Goal: Download file/media: Obtain a digital file from the website

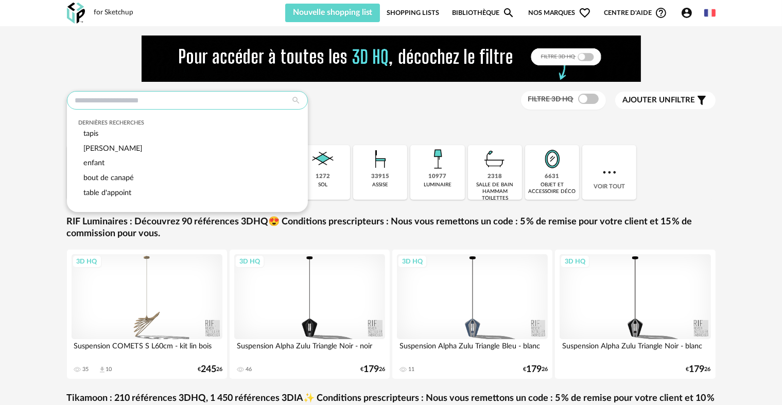
click at [129, 102] on input "text" at bounding box center [187, 100] width 241 height 19
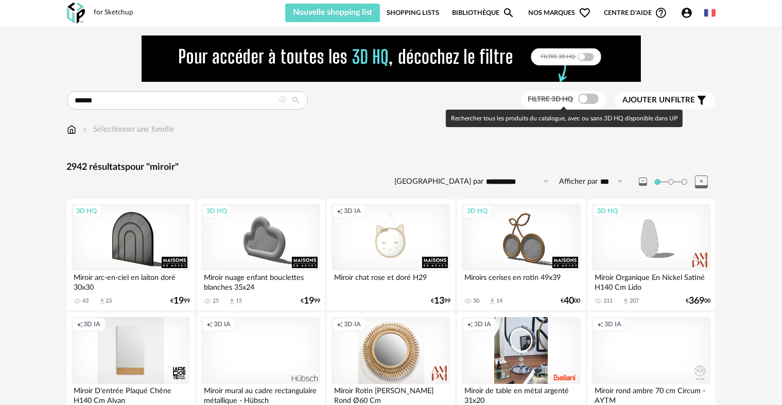
click at [585, 101] on span at bounding box center [588, 99] width 21 height 10
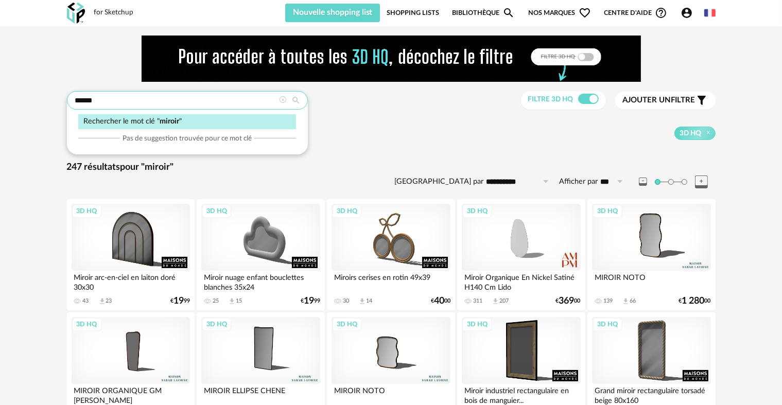
click at [140, 100] on input "******" at bounding box center [187, 100] width 241 height 19
type input "**********"
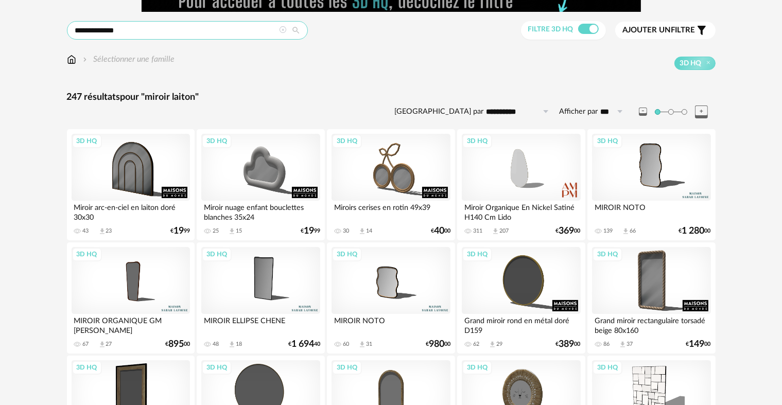
scroll to position [103, 0]
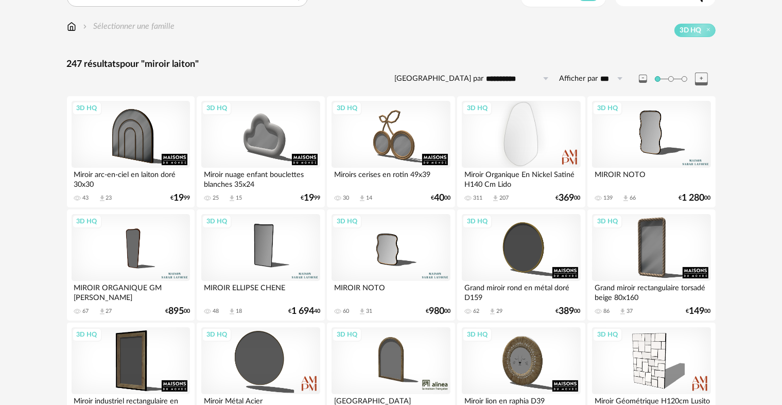
click at [494, 138] on div "3D HQ" at bounding box center [521, 134] width 118 height 67
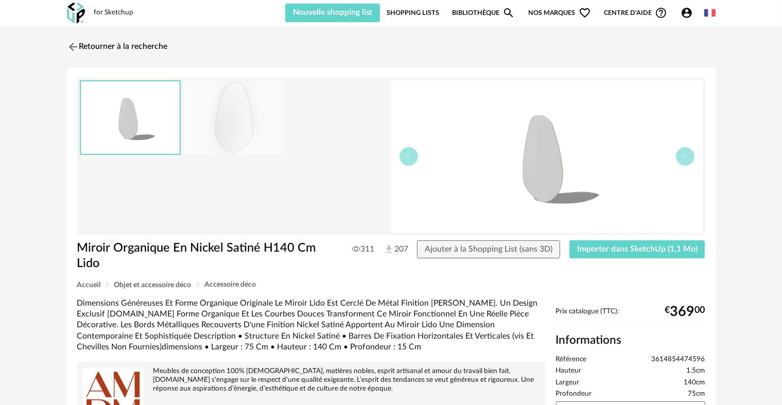
click at [219, 133] on img at bounding box center [234, 118] width 100 height 74
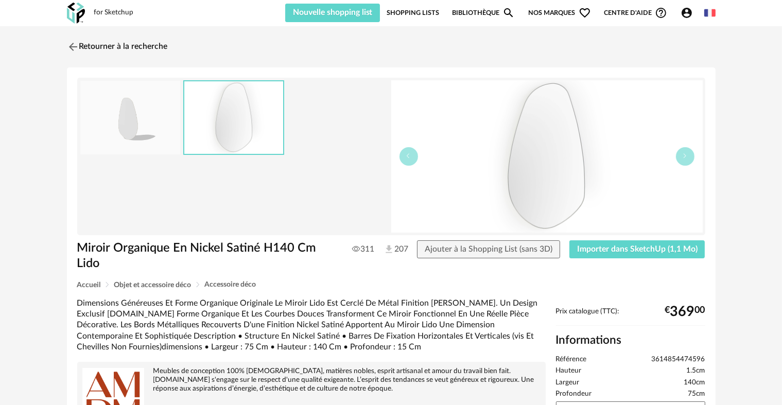
click at [159, 133] on img at bounding box center [130, 118] width 100 height 74
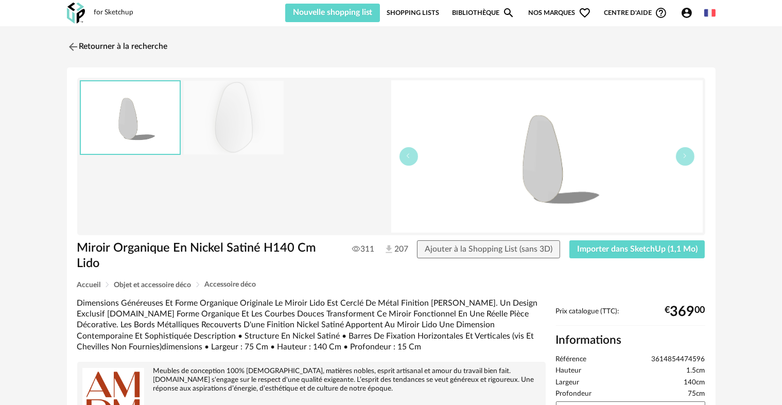
click at [556, 146] on img at bounding box center [547, 156] width 312 height 152
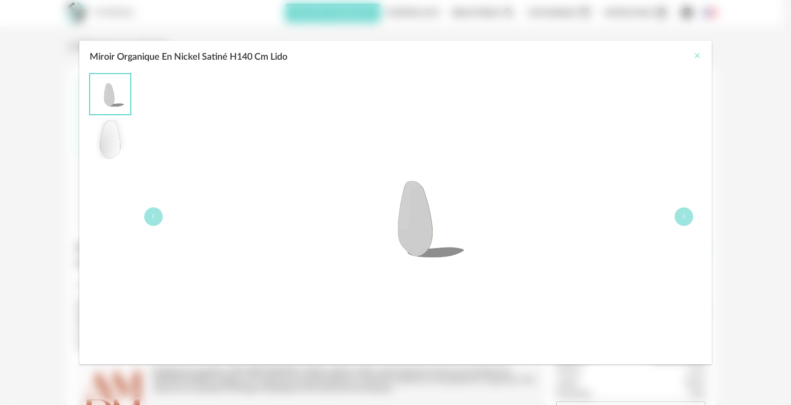
click at [701, 55] on icon "Close" at bounding box center [697, 56] width 8 height 8
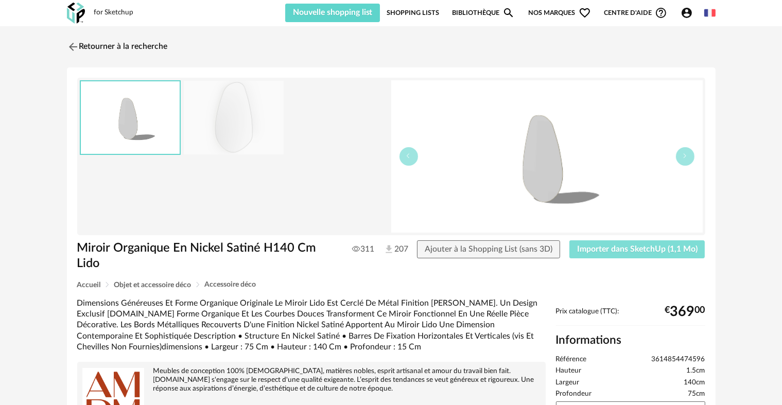
click at [653, 252] on span "Importer dans SketchUp (1,1 Mo)" at bounding box center [637, 249] width 121 height 8
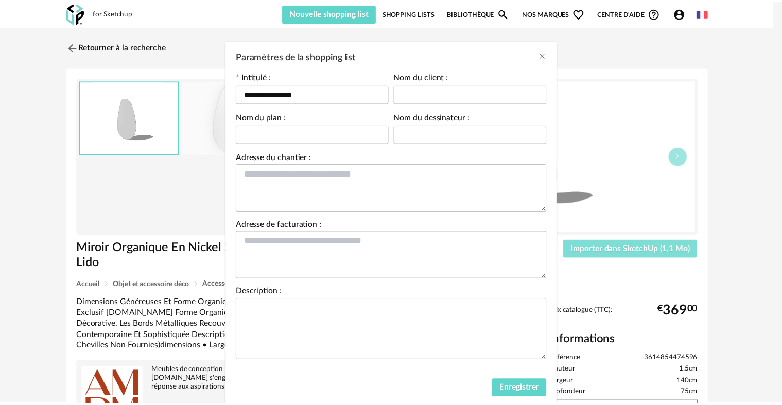
scroll to position [49, 0]
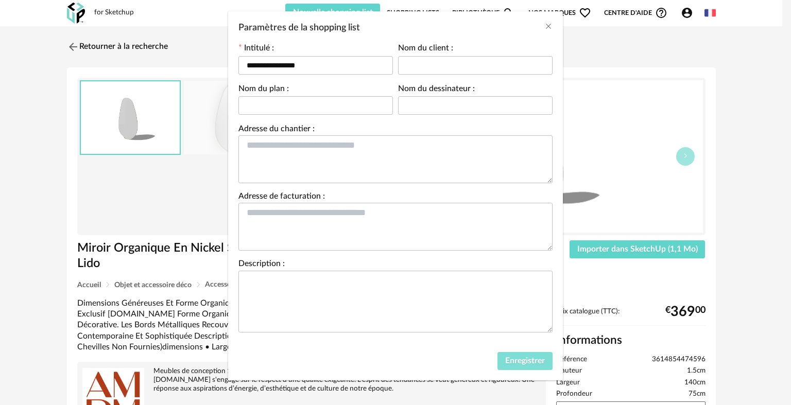
click at [511, 352] on button "Enregistrer" at bounding box center [525, 361] width 55 height 19
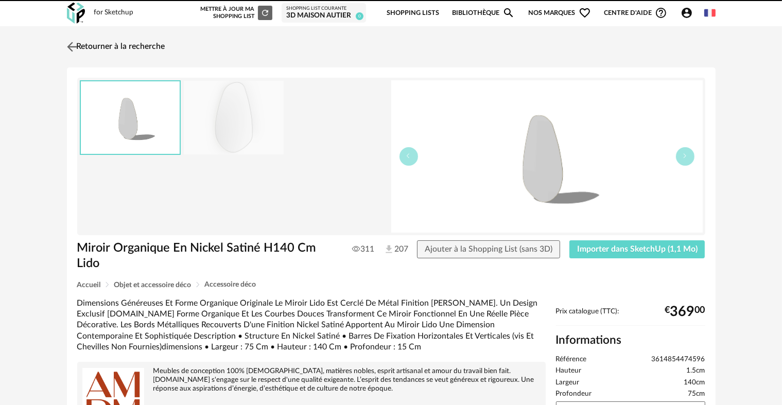
click at [69, 44] on img at bounding box center [71, 46] width 15 height 15
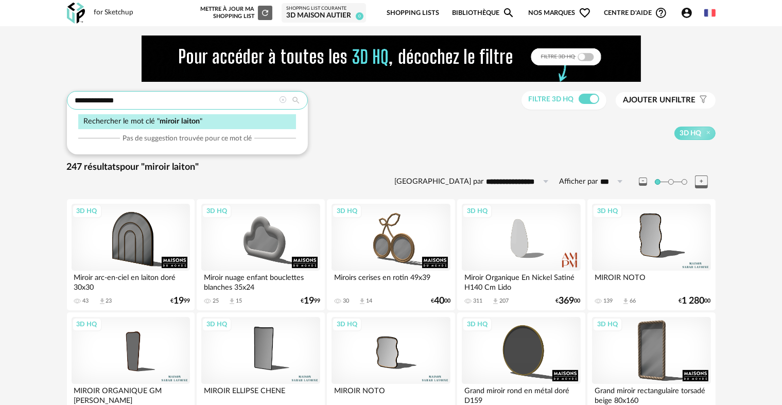
drag, startPoint x: 130, startPoint y: 103, endPoint x: 49, endPoint y: 91, distance: 81.7
type input "**********"
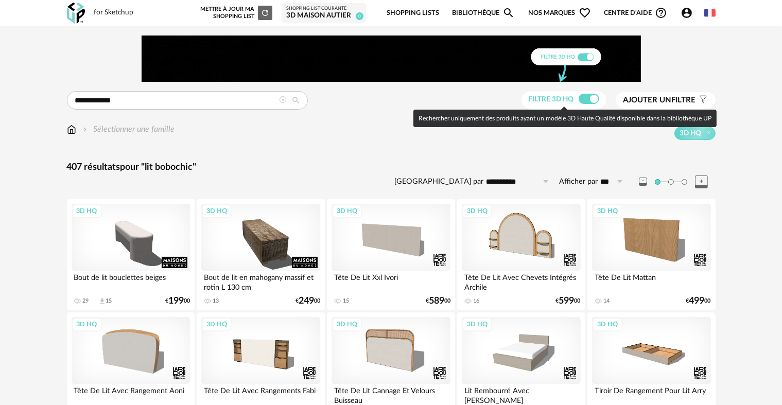
click at [589, 100] on span at bounding box center [589, 99] width 21 height 10
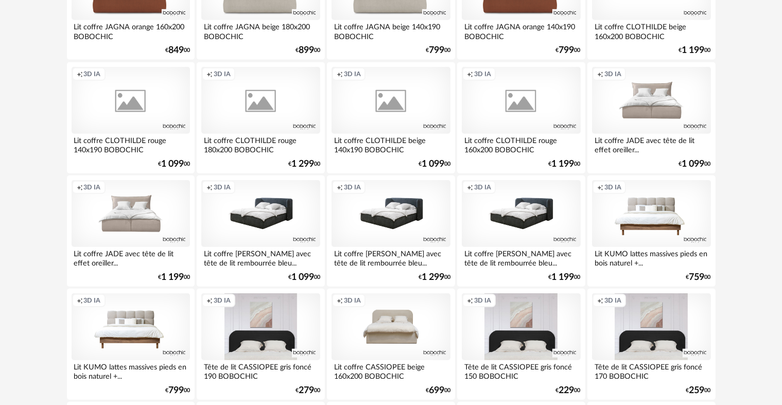
scroll to position [927, 0]
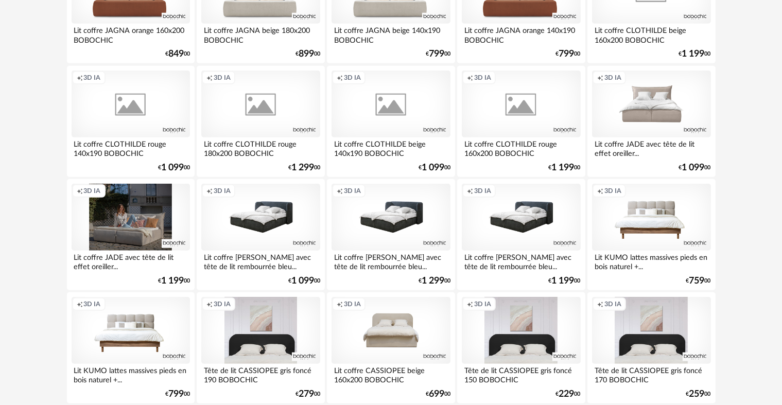
drag, startPoint x: 112, startPoint y: 212, endPoint x: 146, endPoint y: 198, distance: 37.4
click at [111, 212] on div "Creation icon 3D IA" at bounding box center [131, 217] width 118 height 67
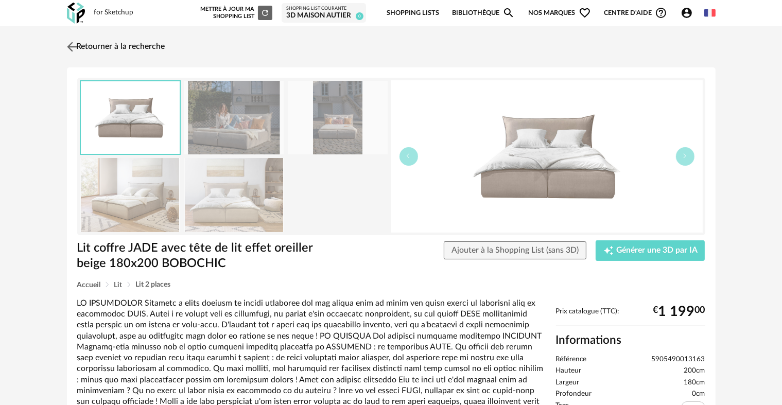
click at [70, 43] on img at bounding box center [71, 46] width 15 height 15
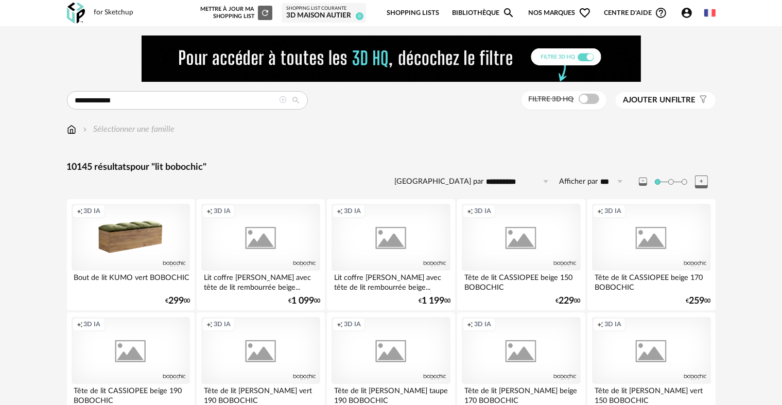
scroll to position [927, 0]
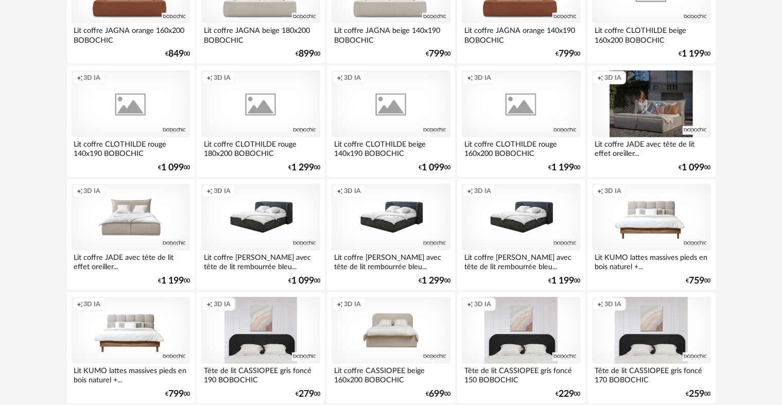
click at [627, 99] on div "Creation icon 3D IA" at bounding box center [651, 104] width 118 height 67
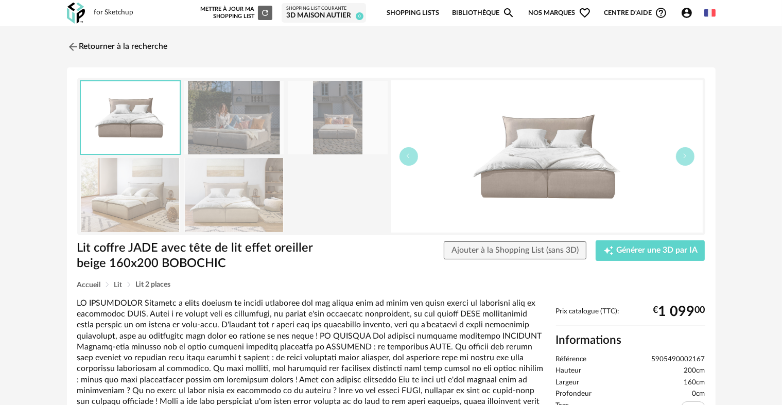
click at [223, 179] on img at bounding box center [234, 195] width 100 height 74
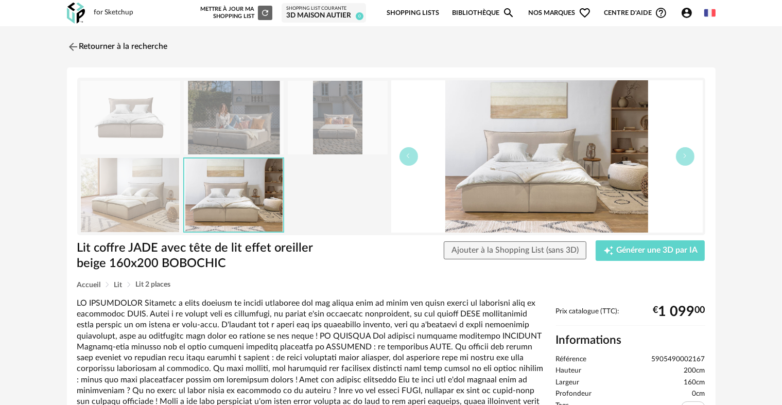
click at [152, 190] on img at bounding box center [130, 195] width 100 height 74
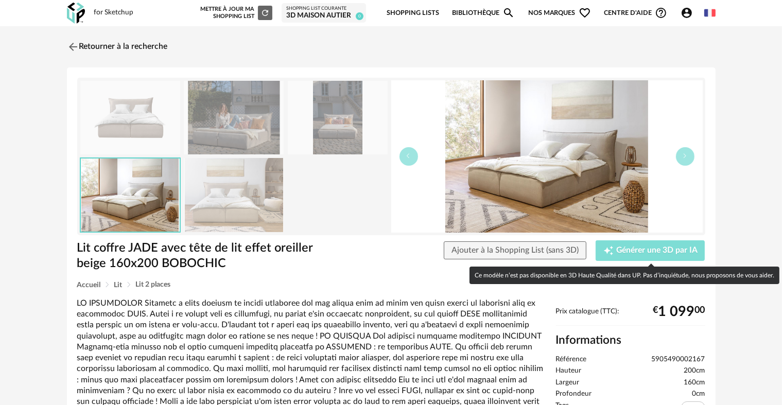
click at [642, 246] on div "Creation icon Générer une 3D par IA" at bounding box center [651, 251] width 94 height 10
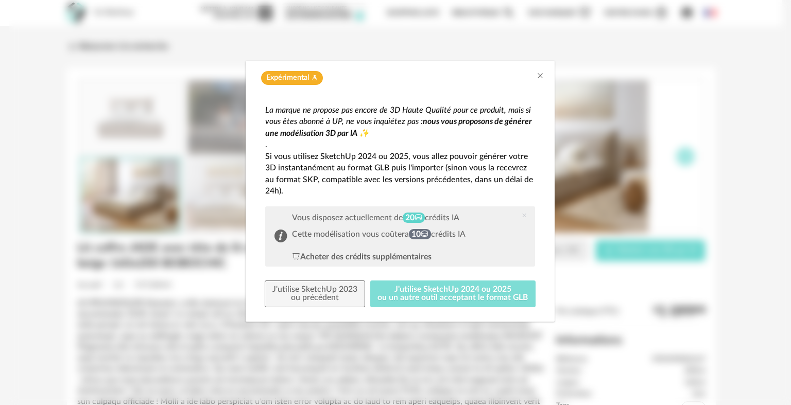
click at [474, 298] on button "J'utilise SketchUp 2024 ou 2025 ou un autre outil acceptant le format GLB" at bounding box center [453, 294] width 166 height 27
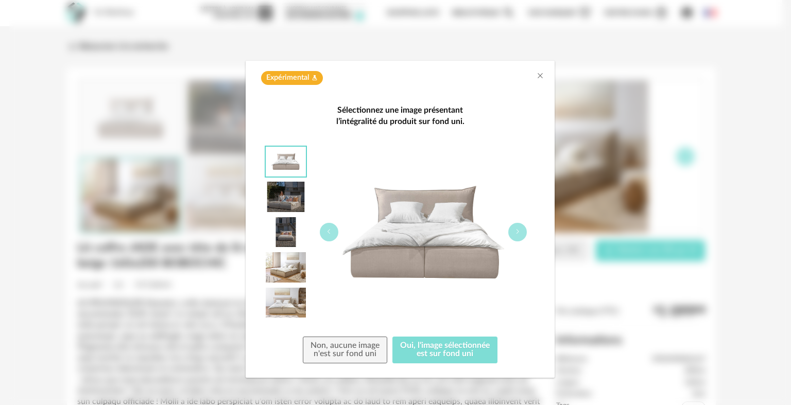
click at [460, 352] on button "Oui, l'image sélectionnée est sur fond uni" at bounding box center [444, 350] width 105 height 27
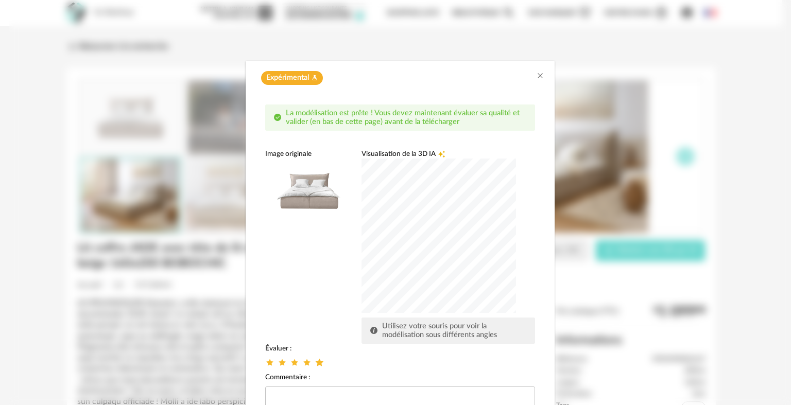
click at [317, 363] on icon "dialog" at bounding box center [319, 362] width 11 height 11
drag, startPoint x: 439, startPoint y: 355, endPoint x: 439, endPoint y: 347, distance: 7.7
click at [439, 347] on div "Évaluer : Commentaire : Envoyer" at bounding box center [400, 394] width 270 height 100
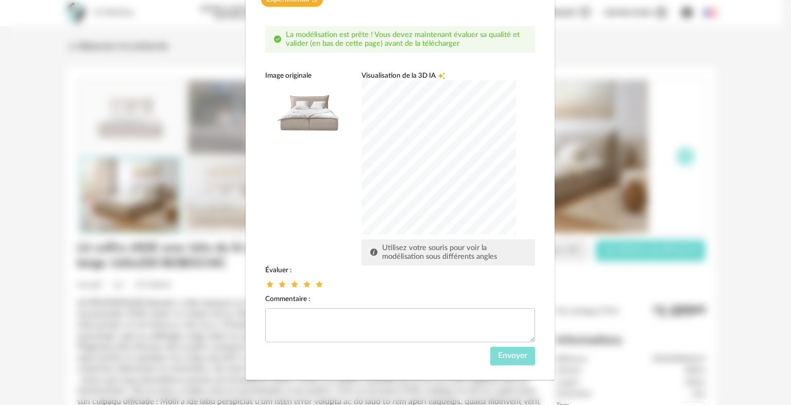
click at [504, 350] on button "Envoyer" at bounding box center [512, 356] width 45 height 19
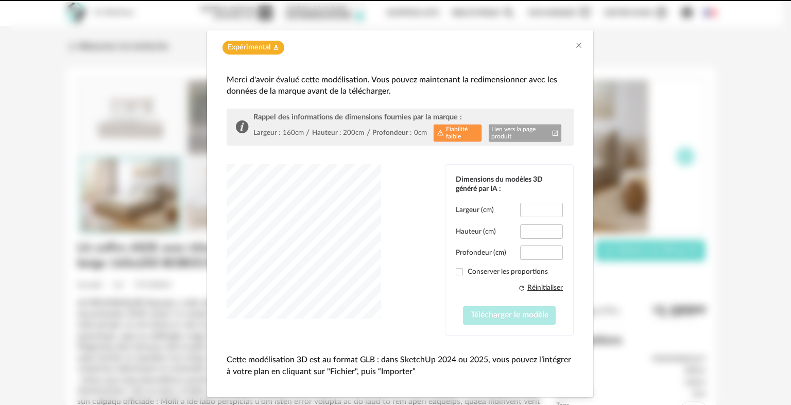
type input "*****"
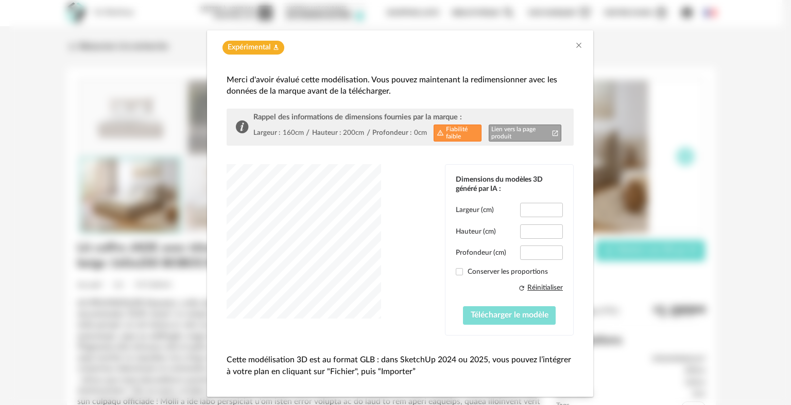
click at [495, 314] on span "Télécharger le modèle" at bounding box center [510, 315] width 78 height 8
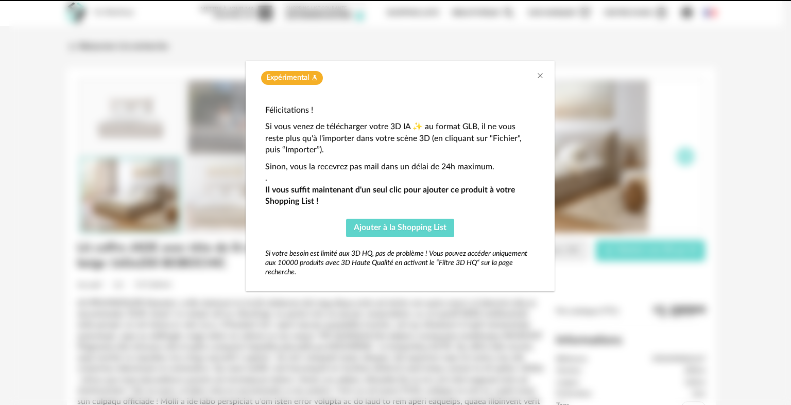
scroll to position [0, 0]
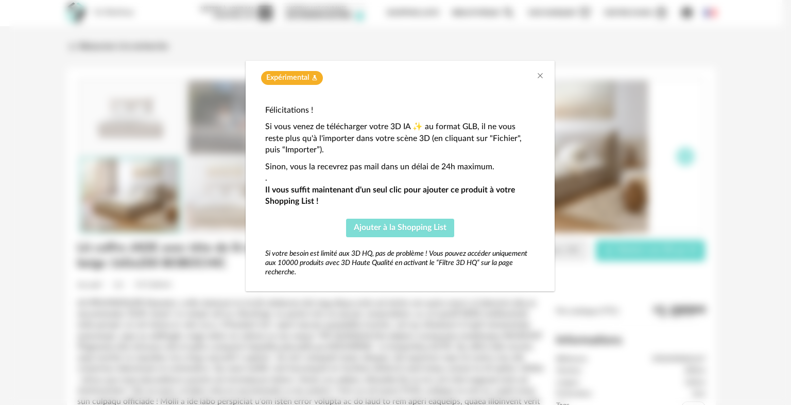
click at [425, 222] on button "Ajouter à la Shopping List" at bounding box center [400, 228] width 108 height 19
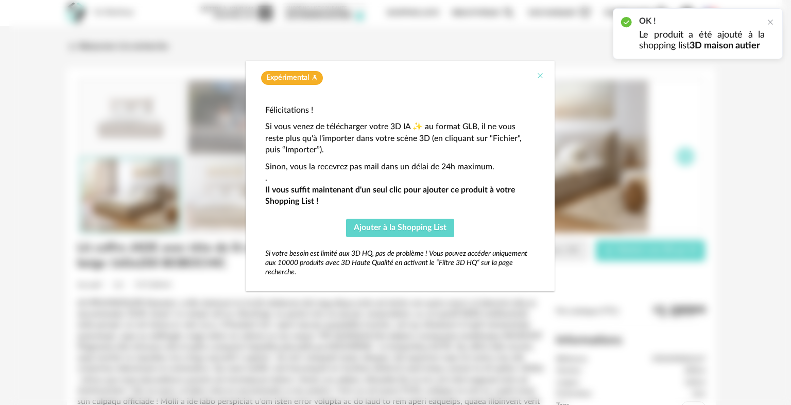
click at [539, 74] on icon "Close" at bounding box center [540, 76] width 8 height 8
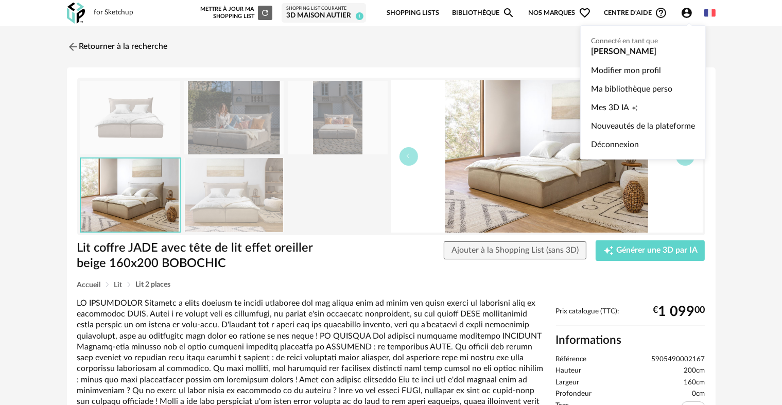
click at [690, 14] on icon "Account Circle icon" at bounding box center [687, 13] width 10 height 10
click at [652, 103] on link "Mes 3D IA Creation icon" at bounding box center [643, 107] width 104 height 19
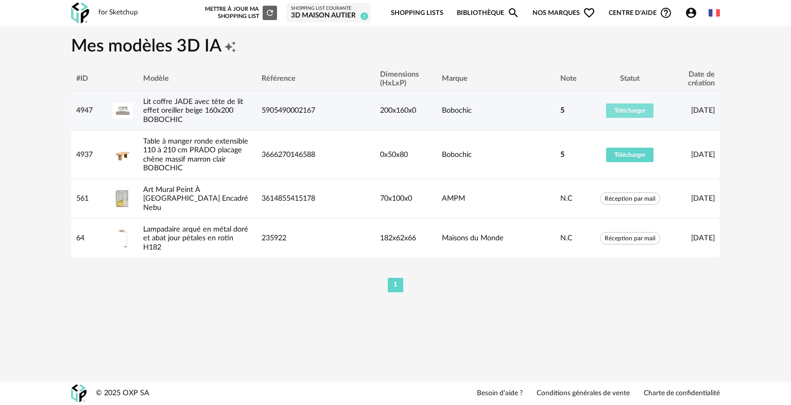
click at [636, 109] on span "Télécharger" at bounding box center [629, 111] width 31 height 6
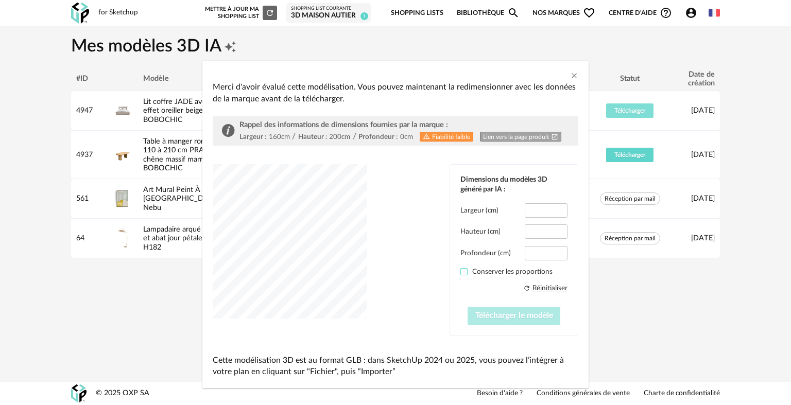
type input "*****"
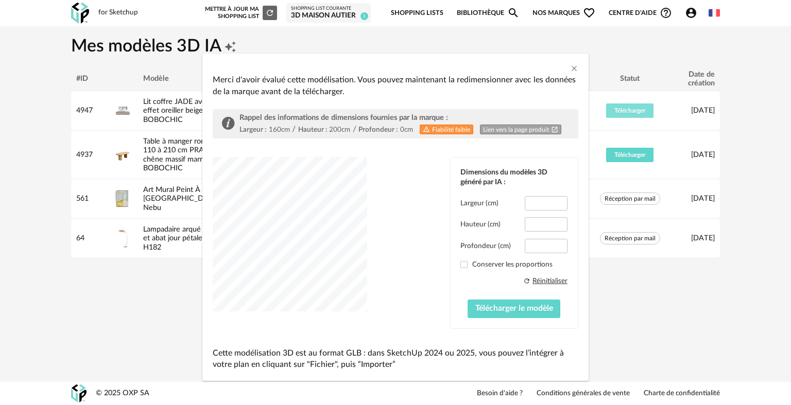
scroll to position [8, 0]
click at [570, 68] on icon "Close" at bounding box center [574, 68] width 8 height 8
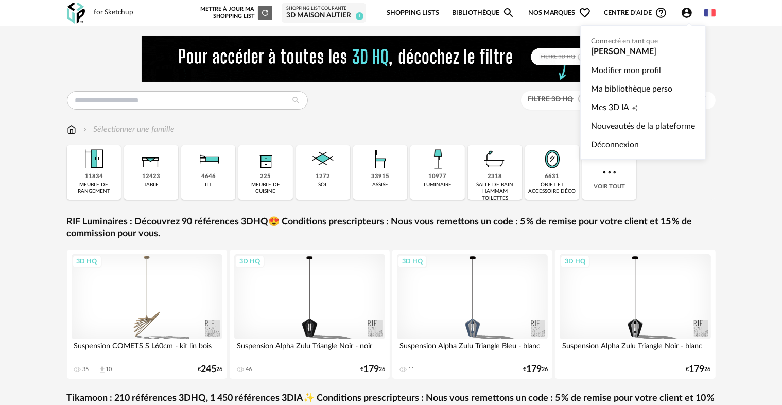
click at [686, 12] on icon "Account Circle icon" at bounding box center [687, 13] width 10 height 10
click at [645, 105] on link "Mes 3D IA Creation icon" at bounding box center [643, 107] width 104 height 19
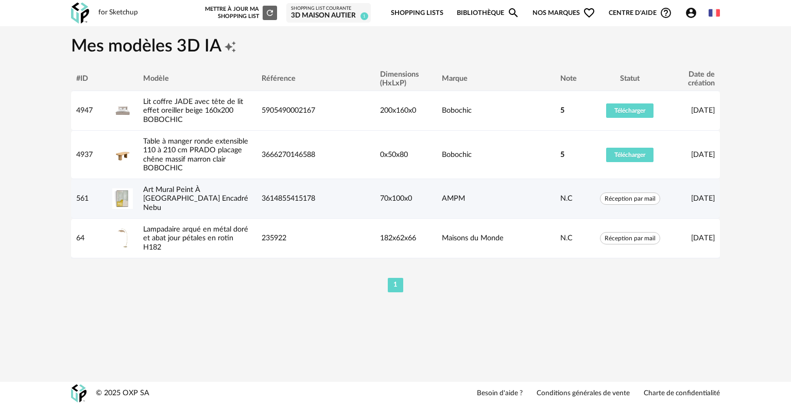
click at [118, 198] on img at bounding box center [122, 199] width 21 height 21
click at [635, 193] on span "Réception par mail" at bounding box center [630, 199] width 60 height 12
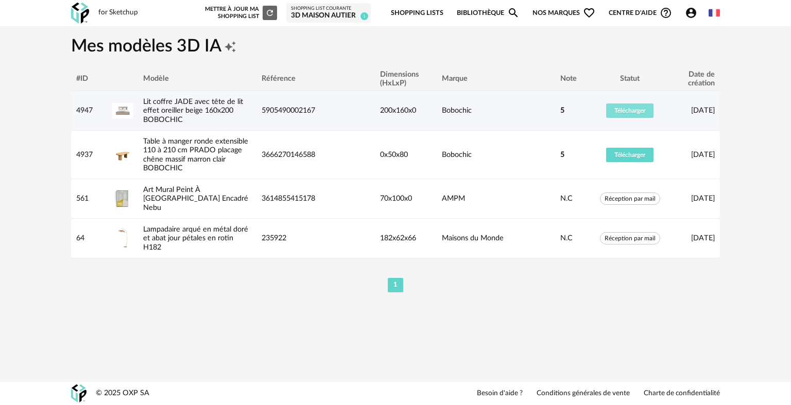
click at [617, 111] on span "Télécharger" at bounding box center [629, 111] width 31 height 6
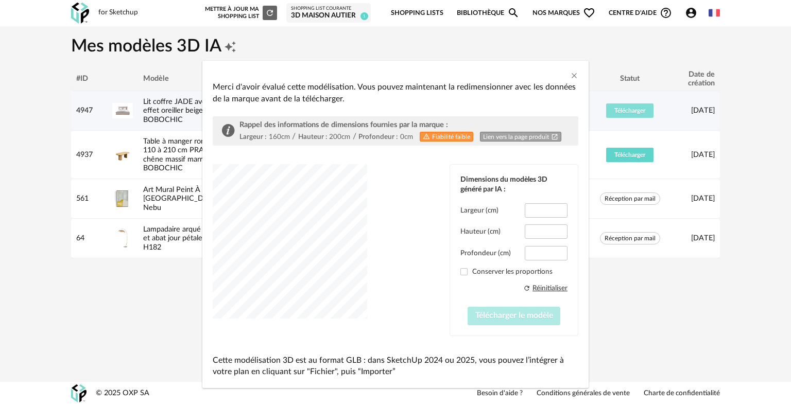
type input "*****"
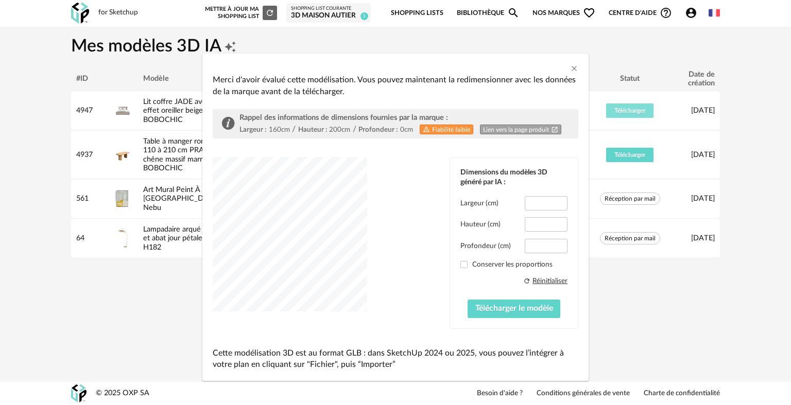
scroll to position [8, 0]
click at [511, 127] on link "Lien vers la page produit Open In New icon" at bounding box center [520, 129] width 81 height 10
click at [519, 307] on span "Télécharger le modèle" at bounding box center [514, 308] width 78 height 8
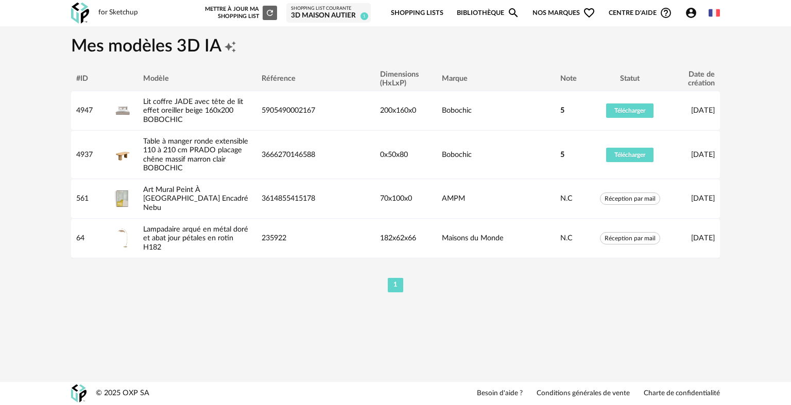
click at [498, 284] on div "1" at bounding box center [395, 285] width 649 height 16
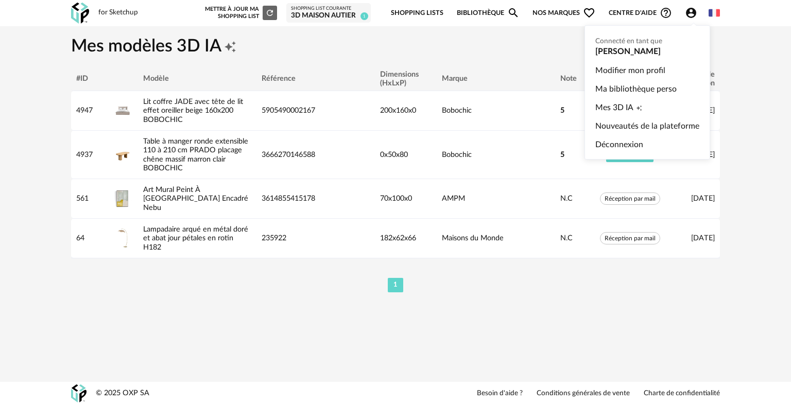
click at [689, 11] on icon "Account Circle icon" at bounding box center [691, 13] width 10 height 10
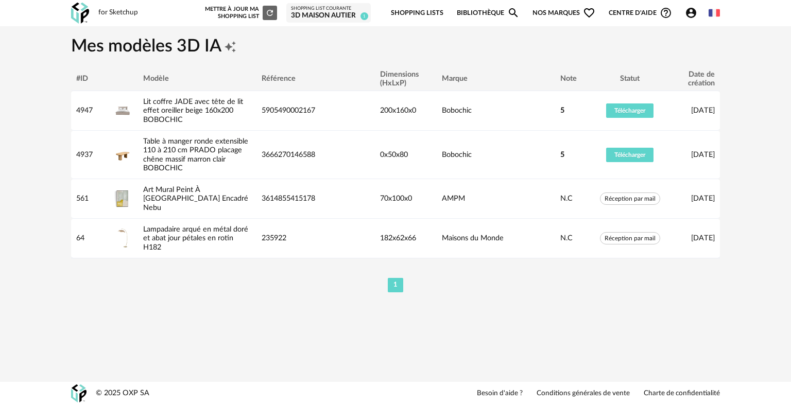
click at [573, 293] on div "#ID Modèle Référence Dimensions (HxLxP) Marque Note Statut Date de création 494…" at bounding box center [395, 184] width 659 height 235
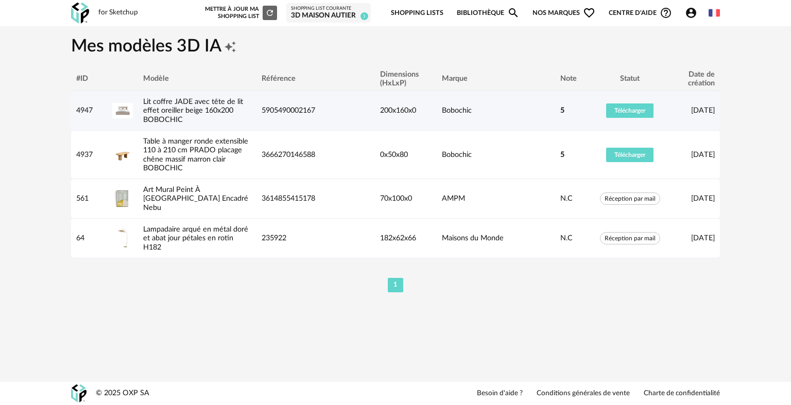
click at [687, 111] on div "[DATE]" at bounding box center [695, 110] width 52 height 9
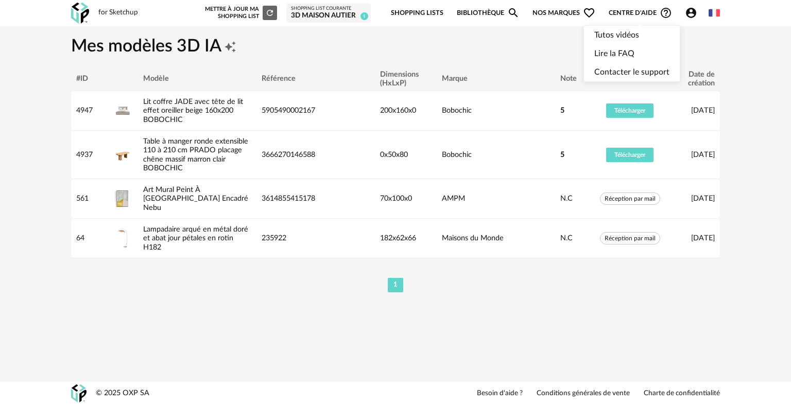
click at [668, 12] on icon "Help Circle Outline icon" at bounding box center [666, 13] width 10 height 10
click at [650, 68] on link "Contacter le support" at bounding box center [631, 72] width 75 height 19
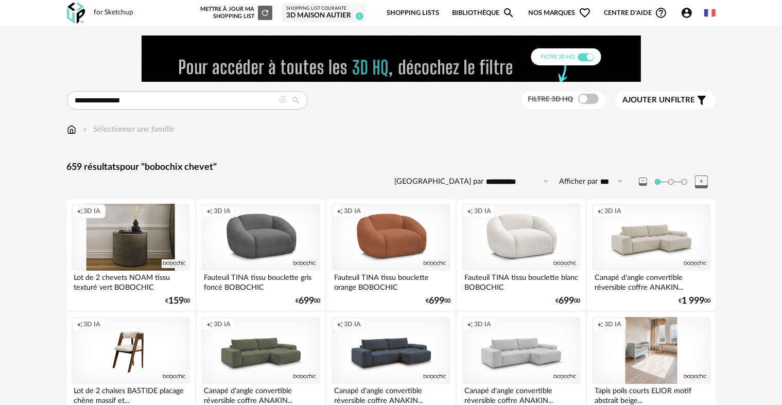
drag, startPoint x: 183, startPoint y: 102, endPoint x: 101, endPoint y: 98, distance: 81.5
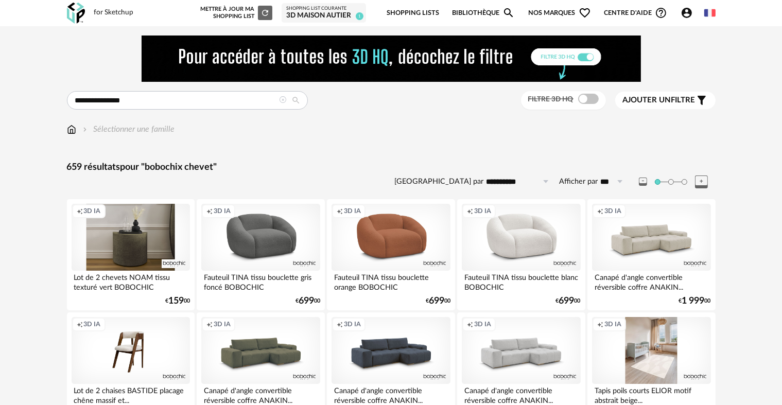
click at [101, 98] on input "**********" at bounding box center [187, 100] width 241 height 19
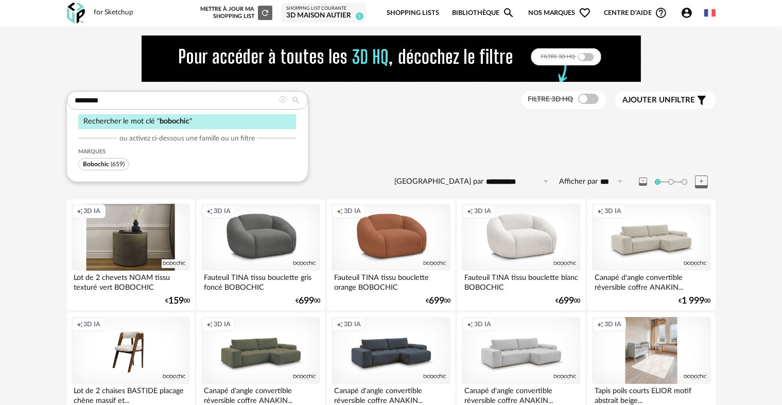
type input "********"
click at [236, 121] on div "Rechercher le mot clé " bobochic "" at bounding box center [187, 121] width 218 height 15
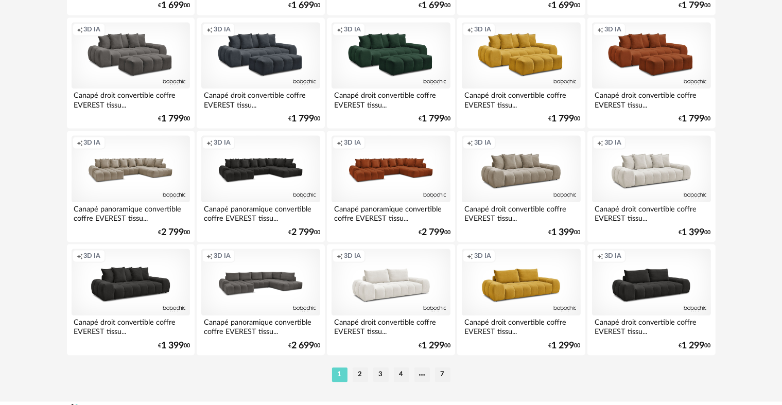
scroll to position [2112, 0]
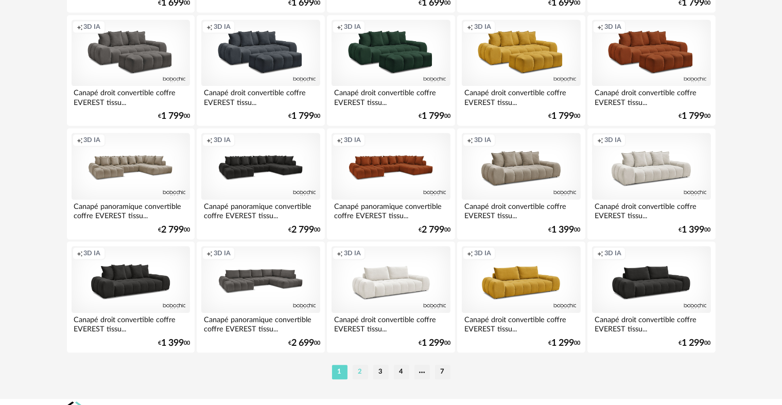
click at [359, 373] on li "2" at bounding box center [360, 372] width 15 height 14
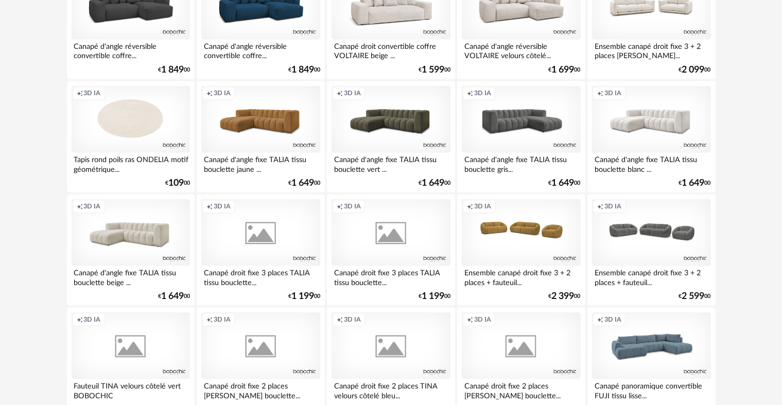
scroll to position [1288, 0]
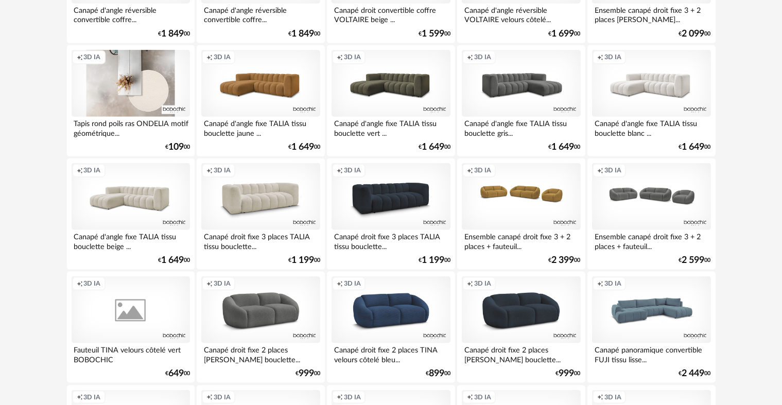
click at [150, 93] on div "Creation icon 3D IA" at bounding box center [131, 83] width 118 height 67
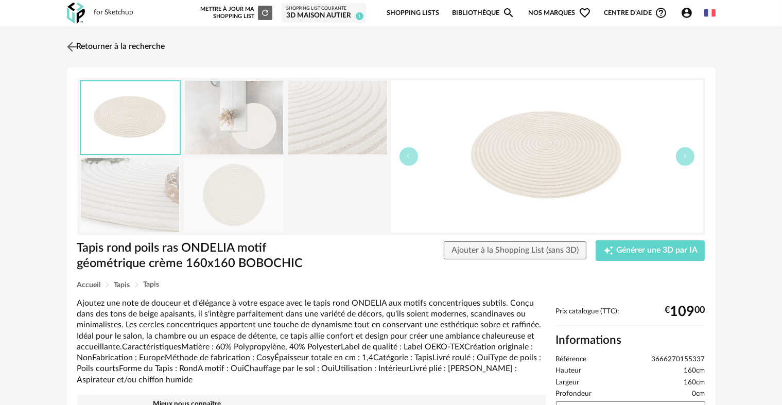
click at [65, 41] on img at bounding box center [71, 46] width 15 height 15
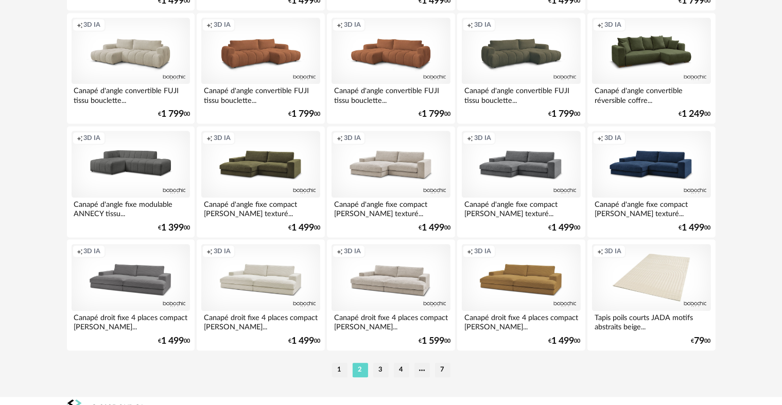
scroll to position [2128, 0]
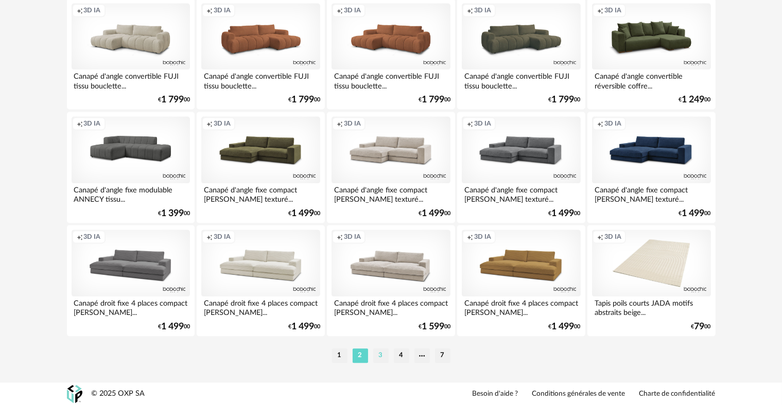
click at [375, 353] on li "3" at bounding box center [380, 356] width 15 height 14
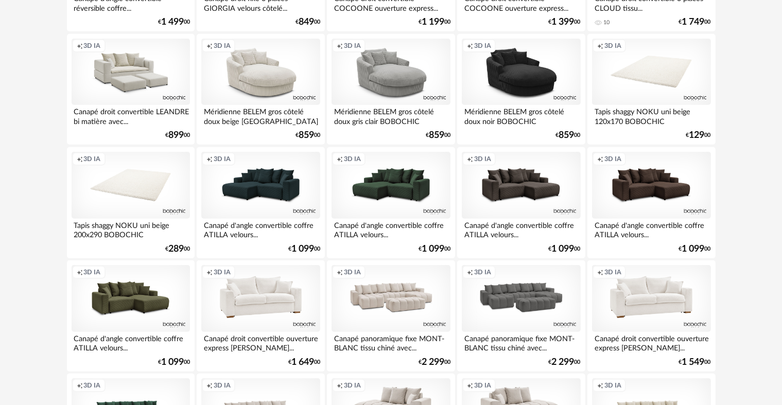
scroll to position [824, 0]
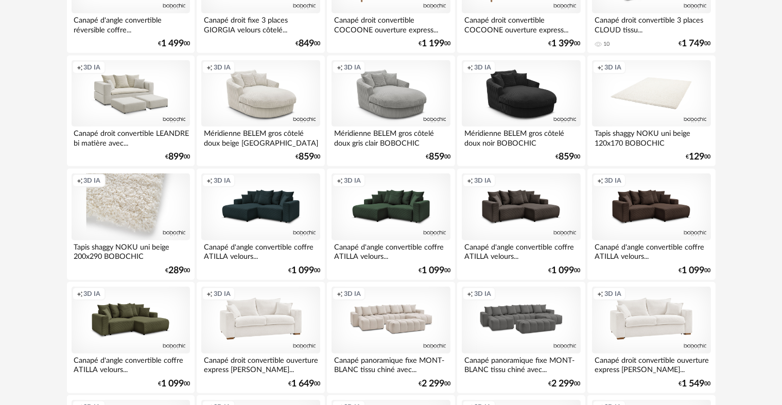
click at [119, 200] on div "Creation icon 3D IA" at bounding box center [131, 207] width 118 height 67
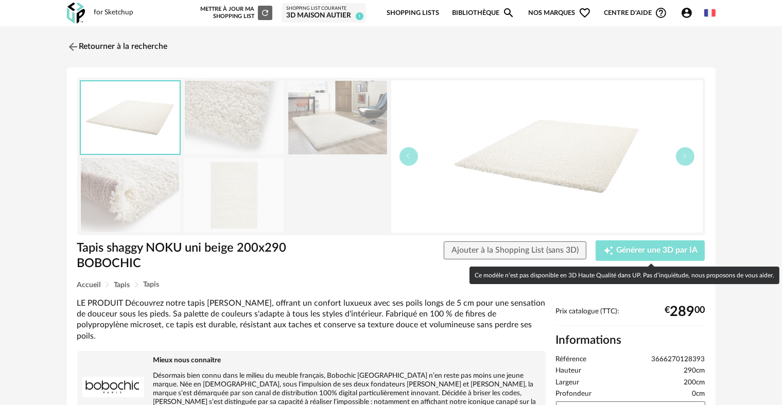
click at [628, 247] on span "Générer une 3D par IA" at bounding box center [657, 251] width 81 height 8
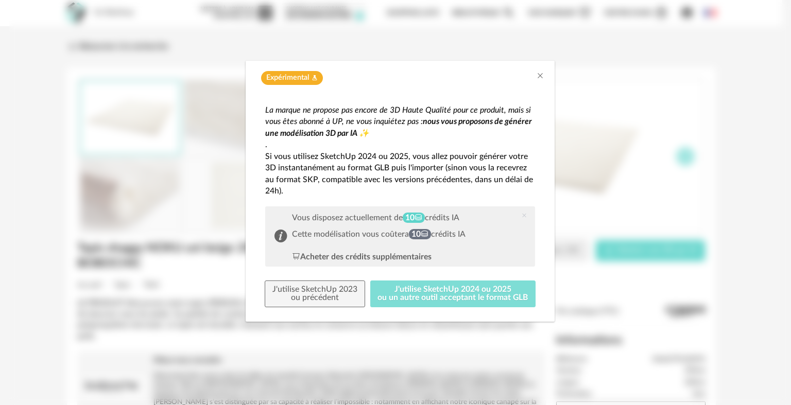
click at [396, 292] on button "J'utilise SketchUp 2024 ou 2025 ou un autre outil acceptant le format GLB" at bounding box center [453, 294] width 166 height 27
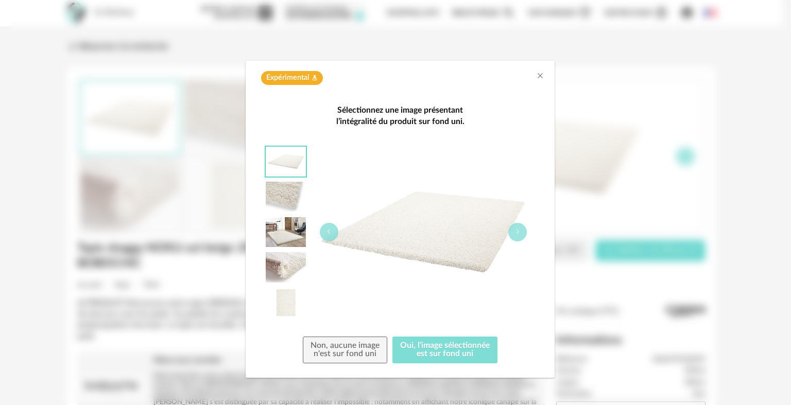
click at [404, 346] on button "Oui, l'image sélectionnée est sur fond uni" at bounding box center [444, 350] width 105 height 27
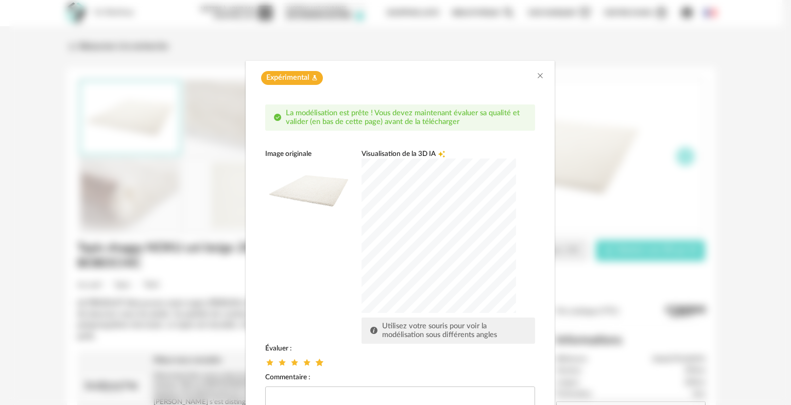
click at [315, 361] on icon "dialog" at bounding box center [319, 362] width 11 height 11
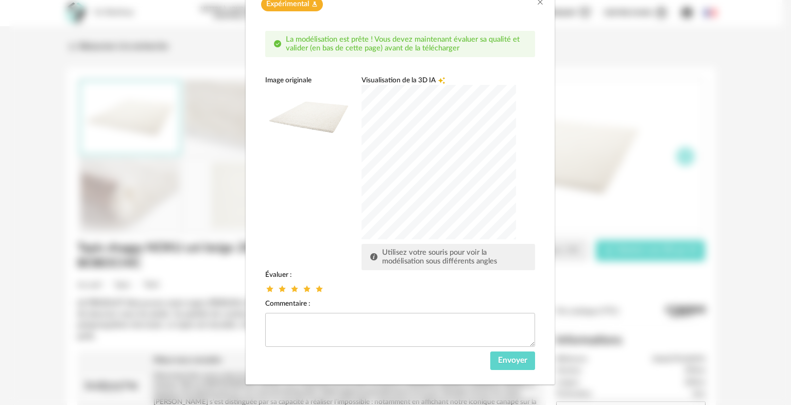
scroll to position [78, 0]
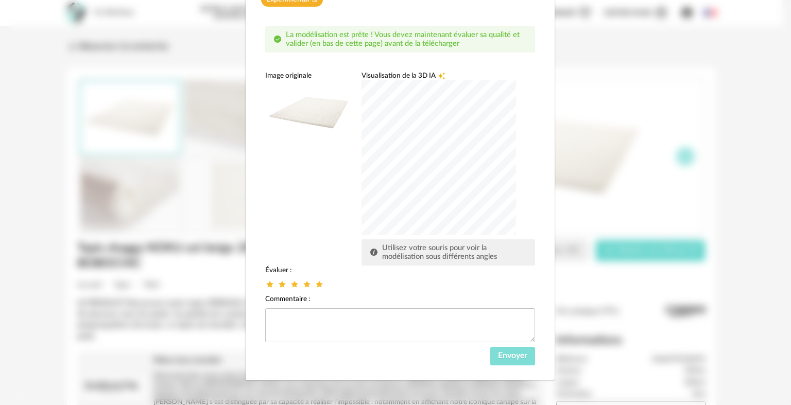
click at [523, 353] on span "Envoyer" at bounding box center [512, 356] width 29 height 8
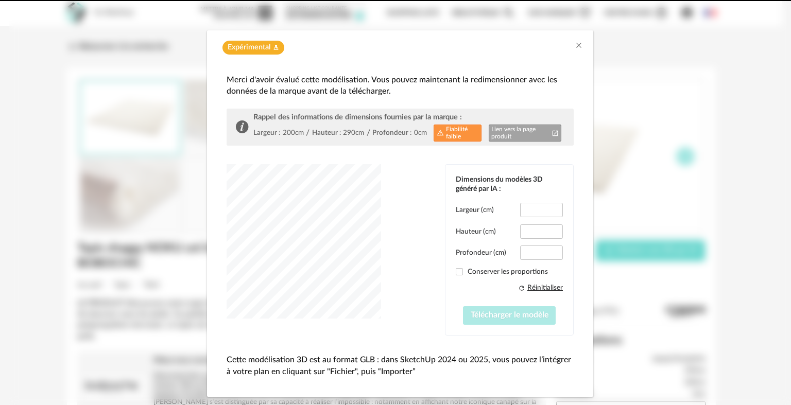
type input "******"
type input "*****"
type input "******"
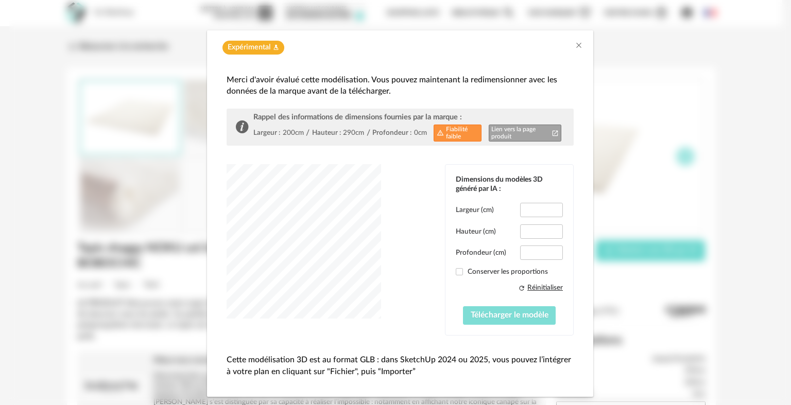
click at [498, 318] on span "Télécharger le modèle" at bounding box center [510, 315] width 78 height 8
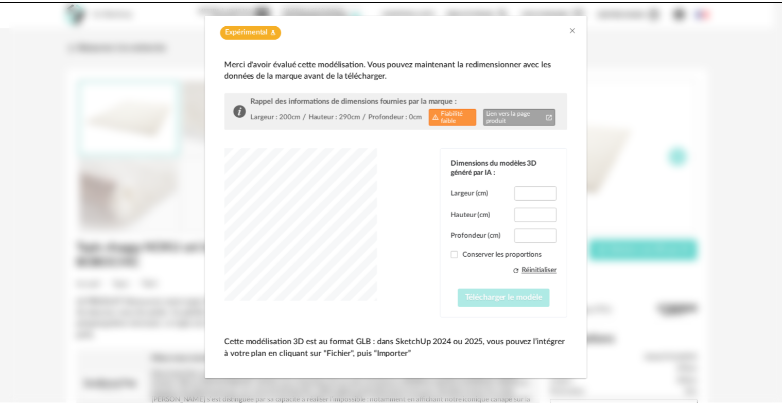
scroll to position [0, 0]
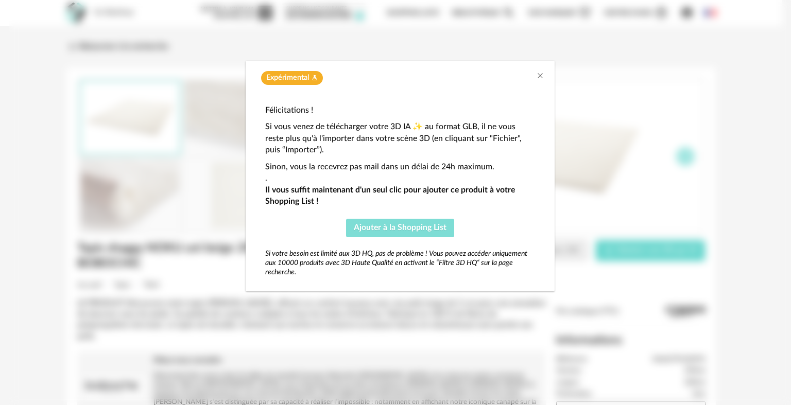
click at [402, 233] on button "Ajouter à la Shopping List" at bounding box center [400, 228] width 108 height 19
click at [416, 225] on span "Ajouter à la Shopping List" at bounding box center [400, 228] width 93 height 8
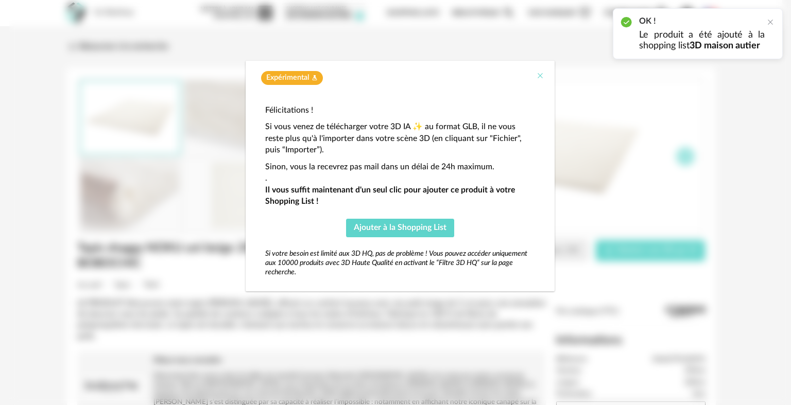
click at [542, 72] on icon "Close" at bounding box center [540, 76] width 8 height 8
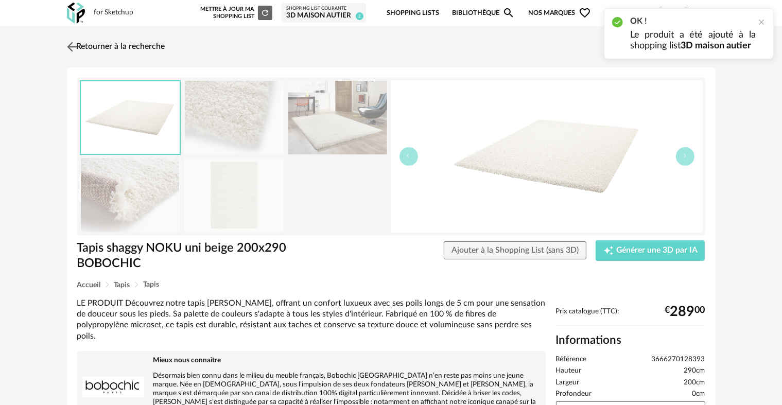
click at [72, 45] on img at bounding box center [71, 46] width 15 height 15
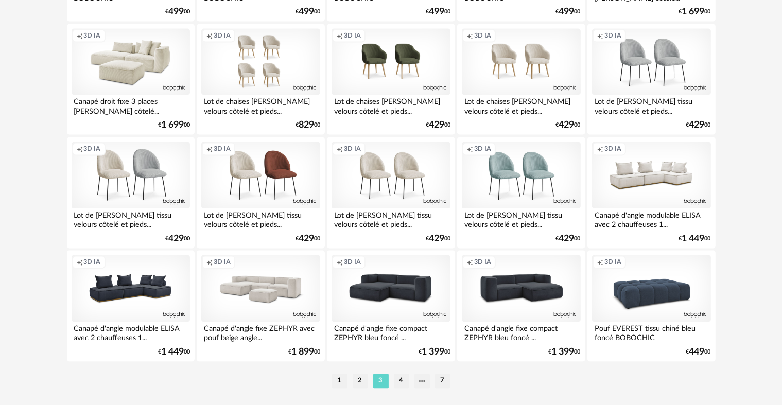
scroll to position [2128, 0]
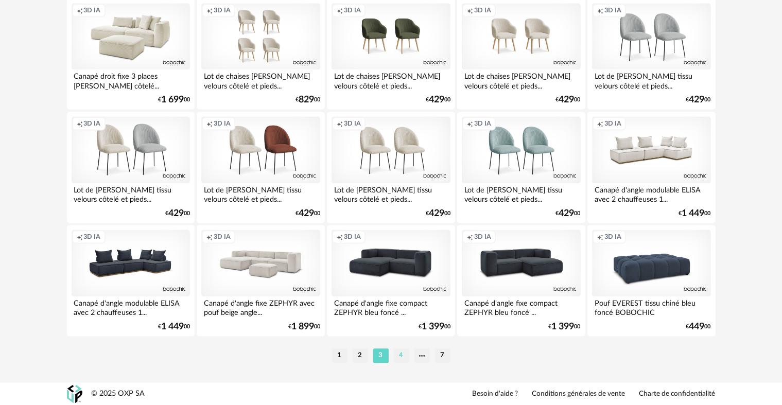
click at [404, 351] on li "4" at bounding box center [401, 356] width 15 height 14
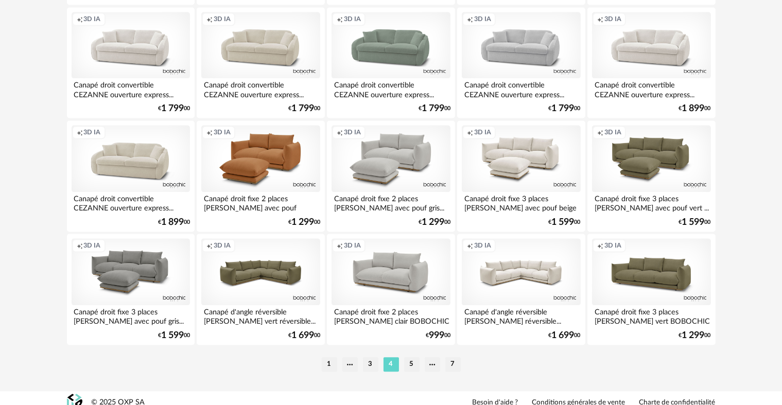
scroll to position [2128, 0]
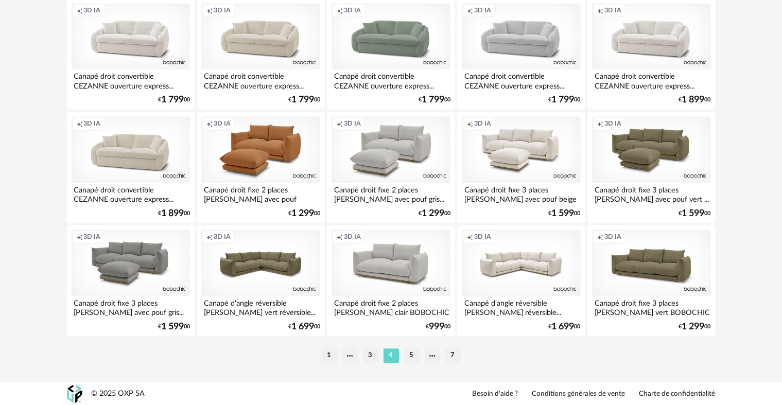
drag, startPoint x: 408, startPoint y: 353, endPoint x: 409, endPoint y: 348, distance: 5.3
click at [410, 352] on li "5" at bounding box center [411, 356] width 15 height 14
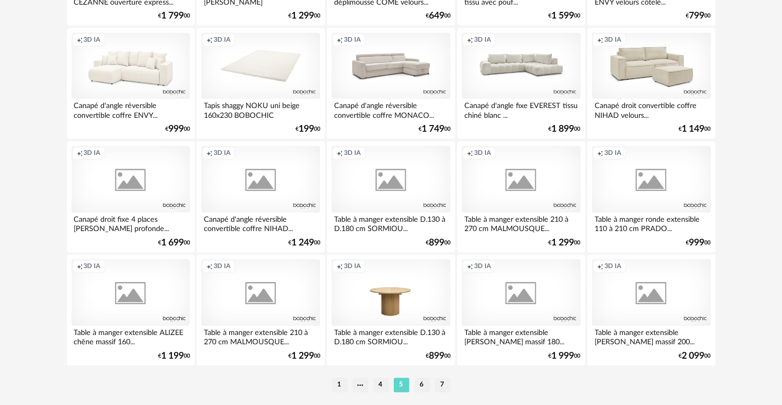
scroll to position [2128, 0]
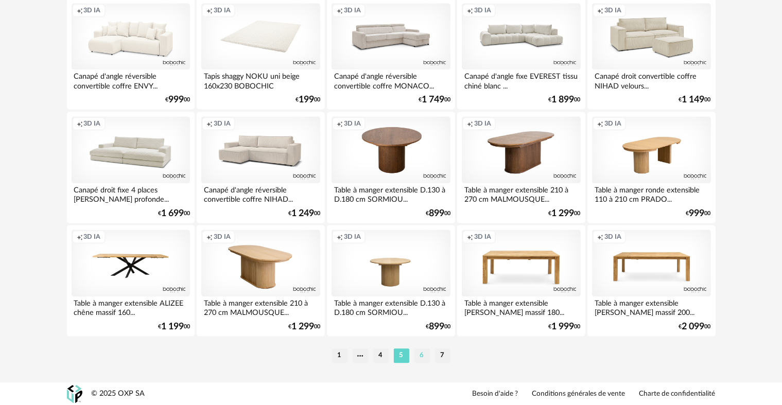
click at [418, 358] on li "6" at bounding box center [422, 356] width 15 height 14
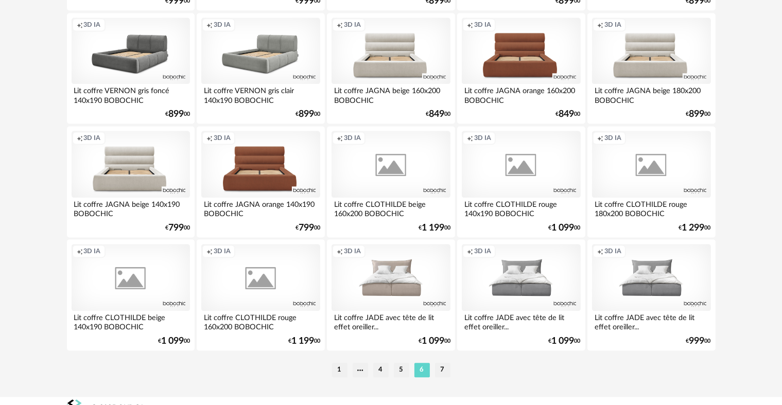
scroll to position [2128, 0]
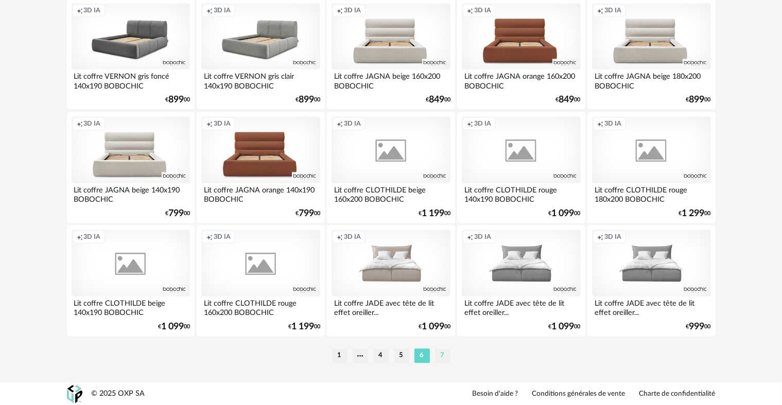
click at [442, 351] on li "7" at bounding box center [442, 356] width 15 height 14
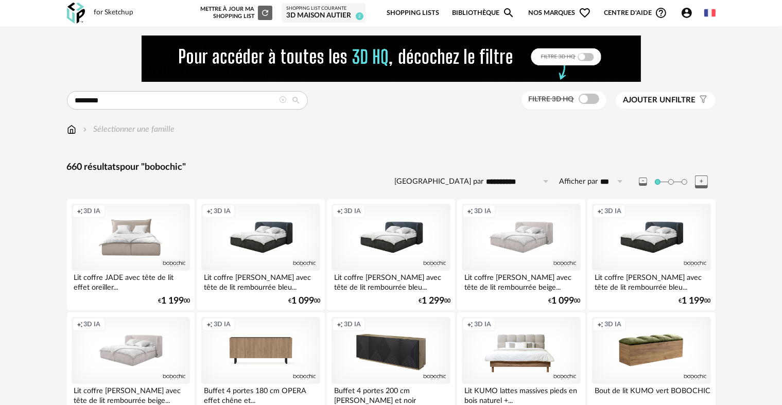
click at [412, 13] on link "Shopping Lists" at bounding box center [413, 13] width 53 height 24
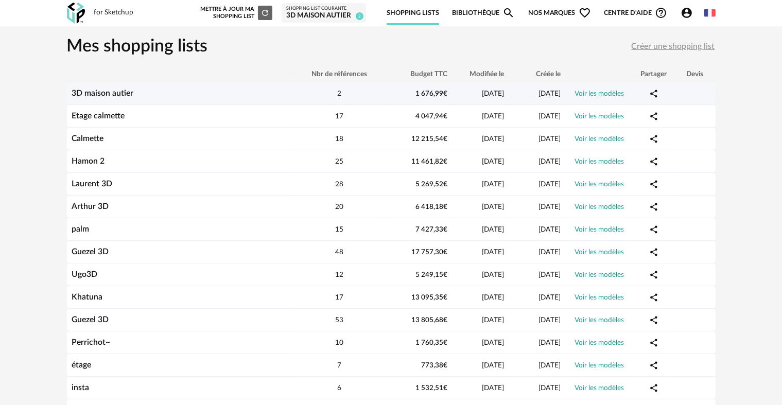
click at [159, 93] on div "3D maison autier" at bounding box center [180, 94] width 227 height 10
click at [372, 92] on div "2" at bounding box center [340, 94] width 93 height 10
click at [604, 93] on link "Voir les modèles" at bounding box center [599, 93] width 49 height 7
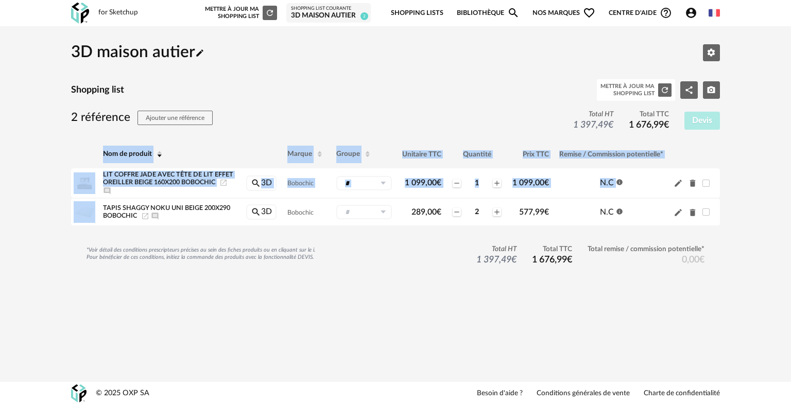
drag, startPoint x: 83, startPoint y: 204, endPoint x: 62, endPoint y: 216, distance: 24.2
click at [65, 216] on div "3D maison autier Pencil icon Editer les paramètres Shopping list Mettre à jour …" at bounding box center [396, 171] width 668 height 271
click at [45, 181] on div "3D maison autier Pencil icon Editer les paramètres Shopping list Mettre à jour …" at bounding box center [395, 166] width 791 height 280
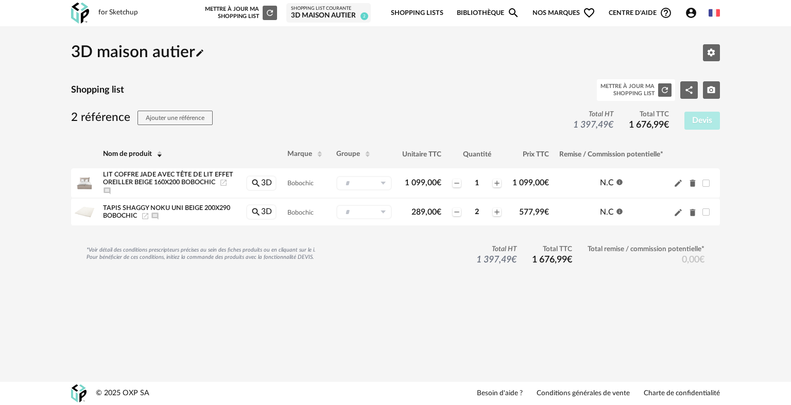
click at [427, 9] on link "Shopping Lists" at bounding box center [417, 13] width 53 height 24
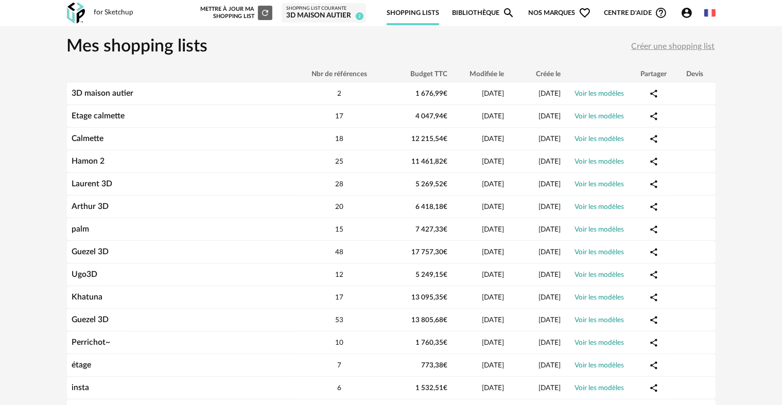
click at [76, 14] on img at bounding box center [76, 13] width 18 height 21
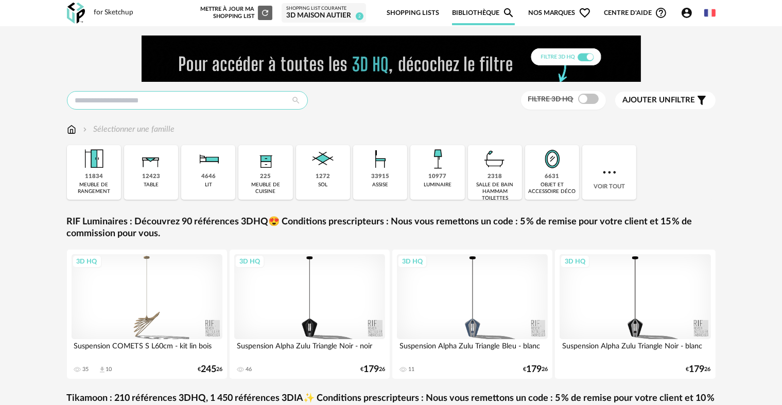
click at [117, 99] on input "text" at bounding box center [187, 100] width 241 height 19
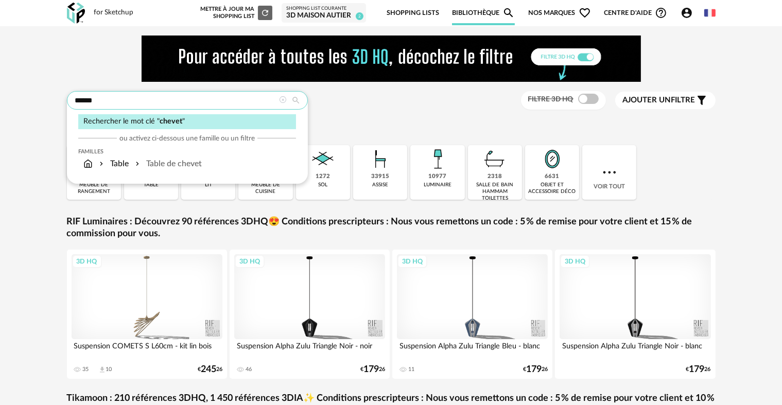
type input "******"
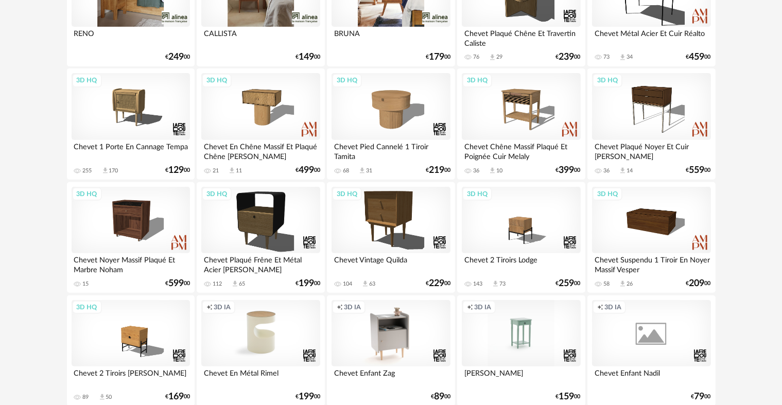
scroll to position [361, 0]
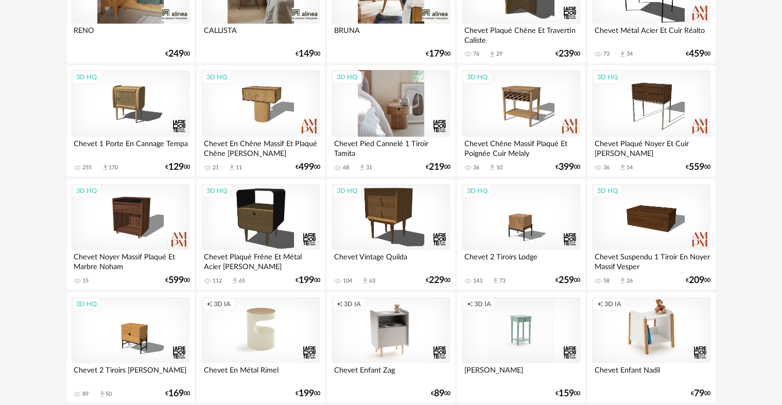
click at [375, 107] on div "3D HQ" at bounding box center [391, 103] width 118 height 67
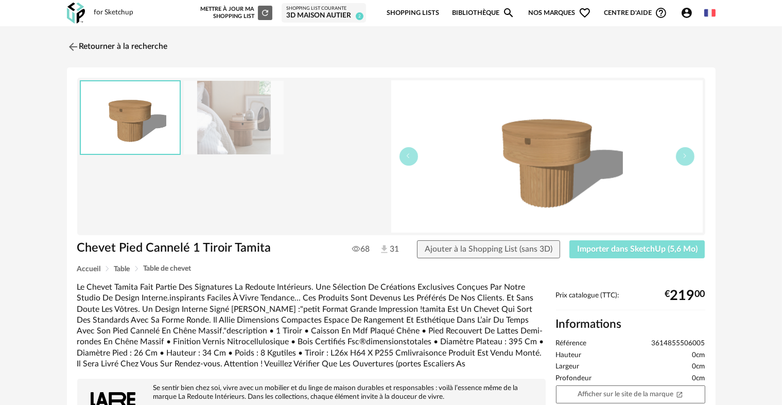
click at [620, 251] on span "Importer dans SketchUp (5,6 Mo)" at bounding box center [637, 249] width 121 height 8
click at [66, 45] on img at bounding box center [71, 46] width 15 height 15
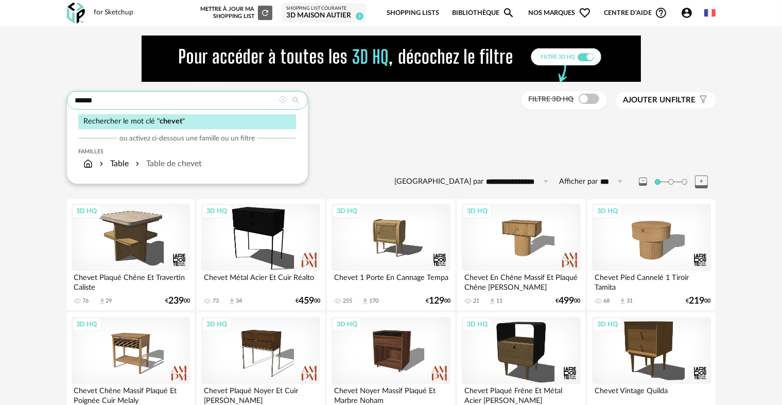
drag, startPoint x: 136, startPoint y: 95, endPoint x: 35, endPoint y: 101, distance: 102.2
type input "********"
type input "**********"
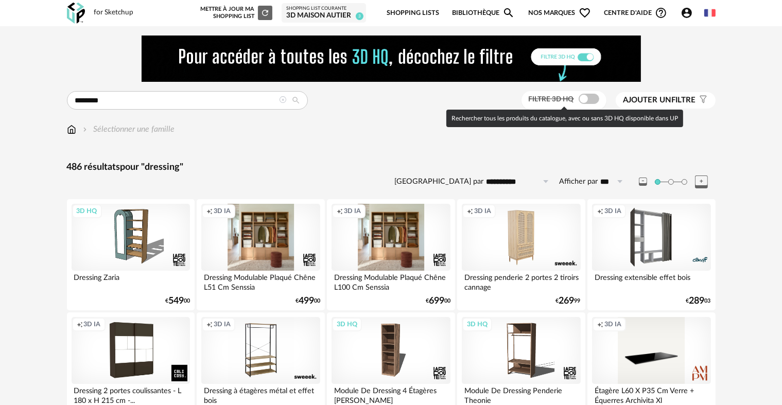
click at [591, 97] on span at bounding box center [589, 99] width 21 height 10
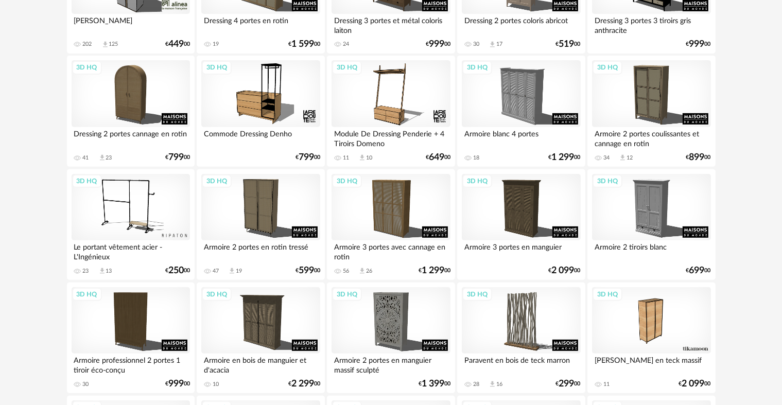
scroll to position [338, 0]
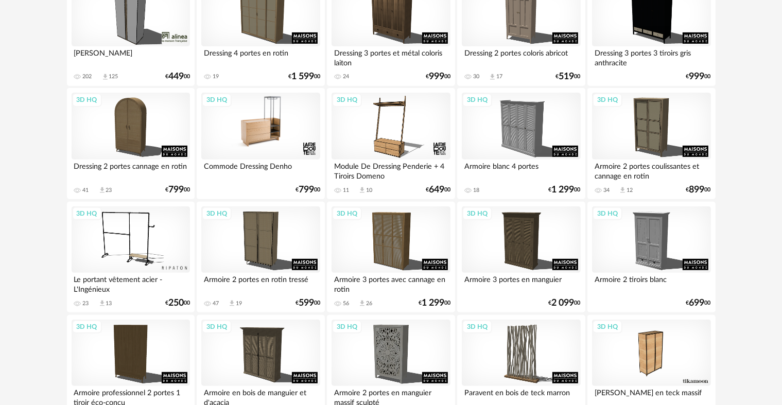
click at [263, 140] on div "3D HQ" at bounding box center [260, 126] width 118 height 67
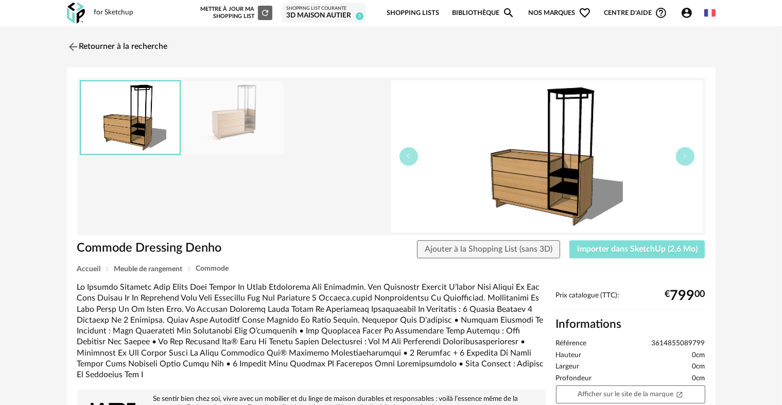
click at [623, 245] on span "Importer dans SketchUp (2,6 Mo)" at bounding box center [637, 249] width 121 height 8
click at [69, 43] on img at bounding box center [71, 46] width 15 height 15
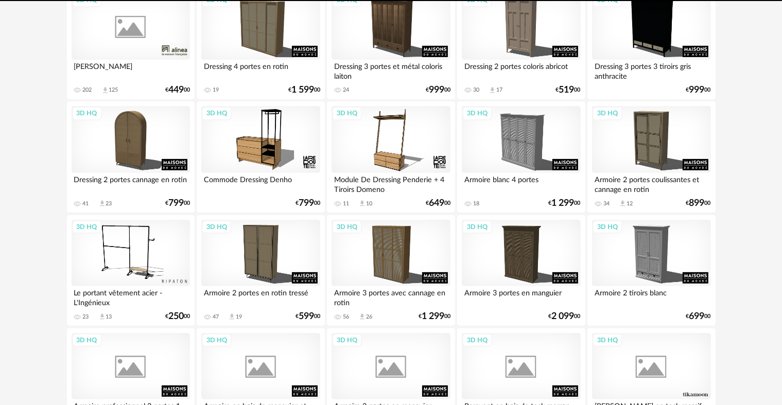
scroll to position [375, 0]
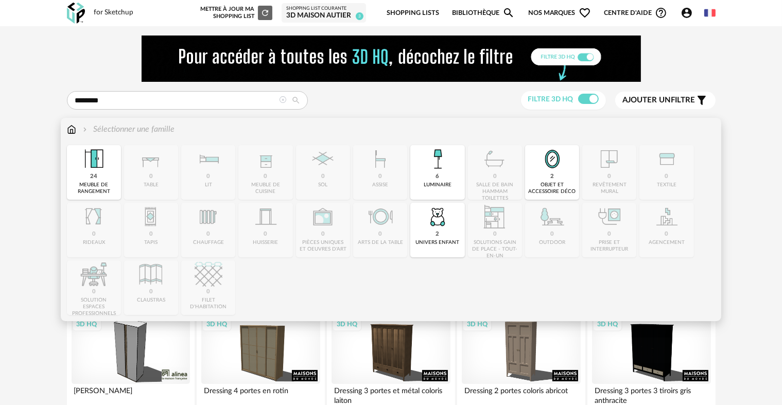
click at [73, 128] on img at bounding box center [71, 130] width 9 height 12
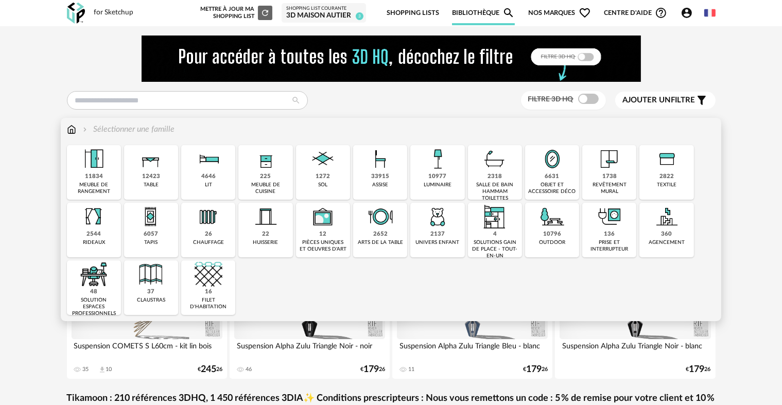
click at [446, 160] on img at bounding box center [438, 159] width 28 height 28
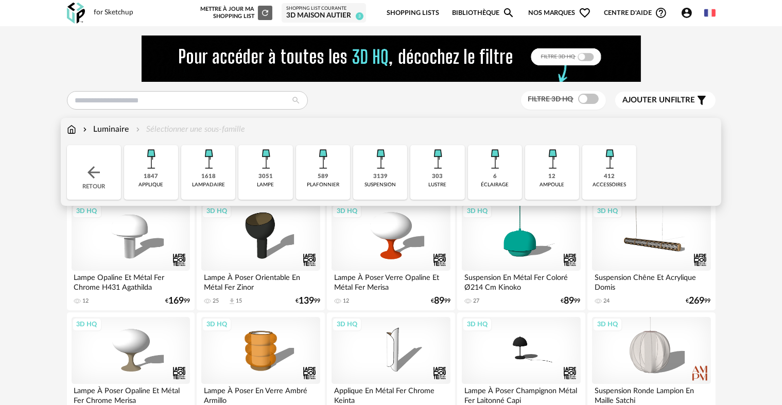
click at [320, 176] on div "589" at bounding box center [323, 177] width 11 height 8
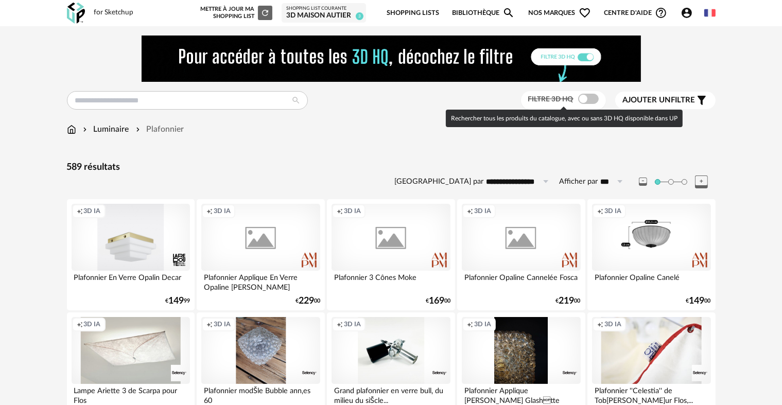
click at [587, 99] on span at bounding box center [588, 99] width 21 height 10
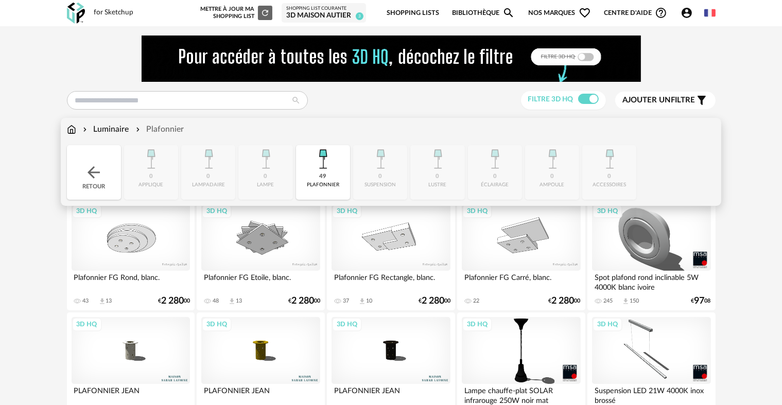
click at [78, 162] on div "Retour" at bounding box center [94, 172] width 54 height 55
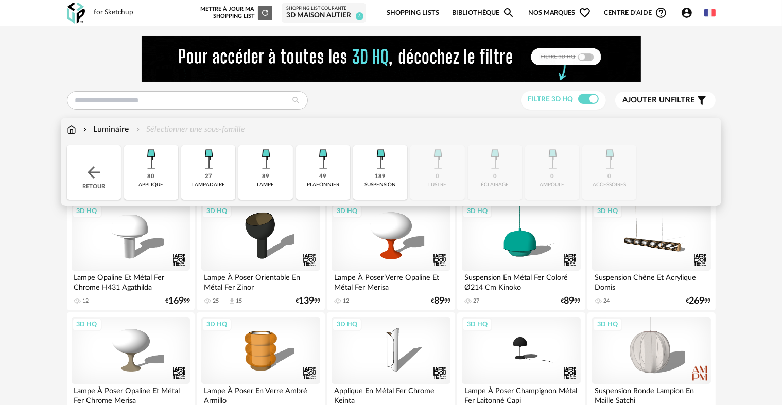
click at [368, 163] on img at bounding box center [381, 159] width 28 height 28
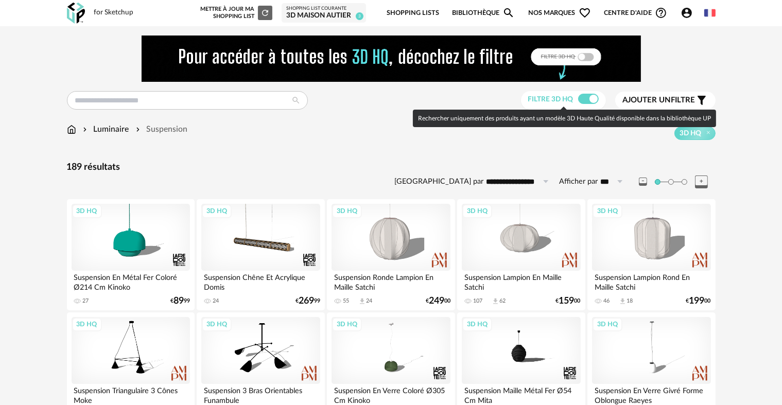
click at [588, 100] on span at bounding box center [588, 99] width 21 height 10
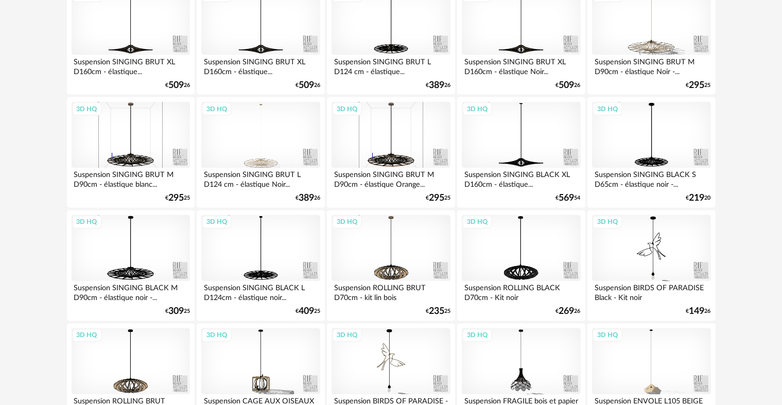
scroll to position [1803, 0]
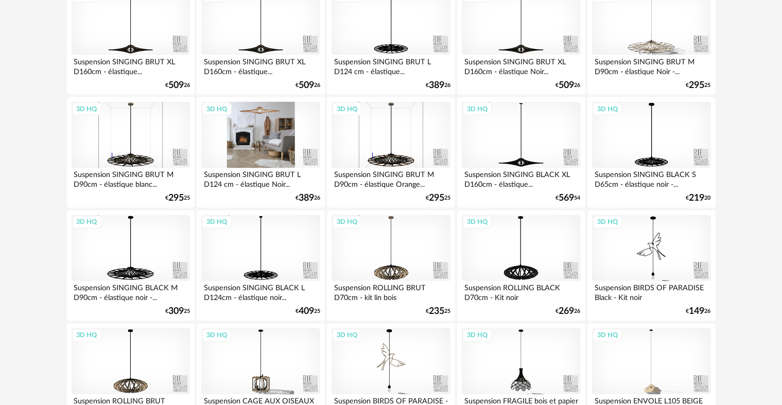
click at [241, 151] on div "3D HQ" at bounding box center [260, 135] width 118 height 67
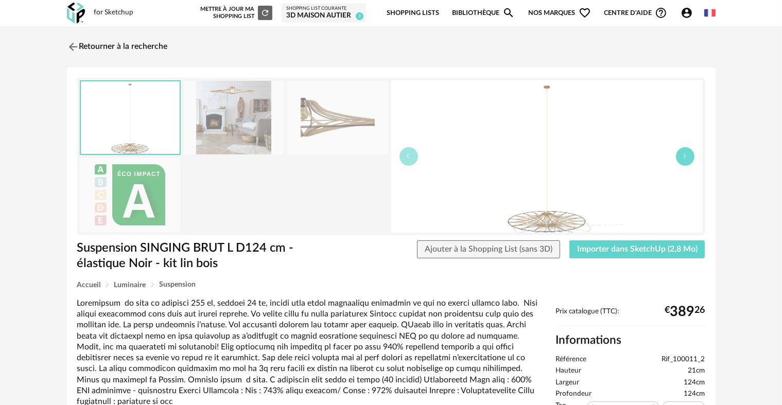
click at [684, 156] on icon "button" at bounding box center [685, 156] width 6 height 6
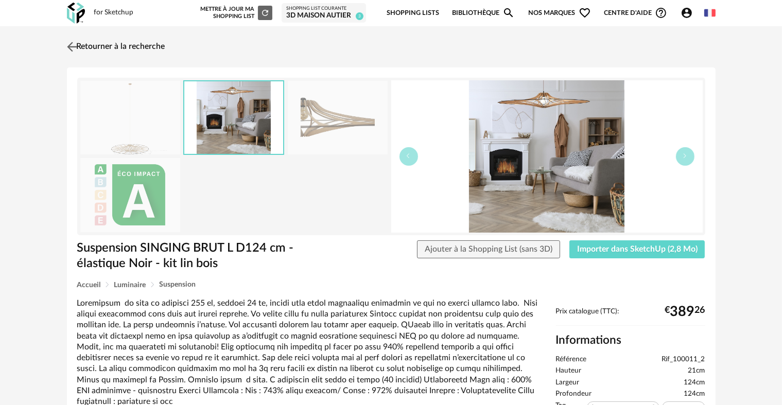
click at [73, 43] on img at bounding box center [71, 46] width 15 height 15
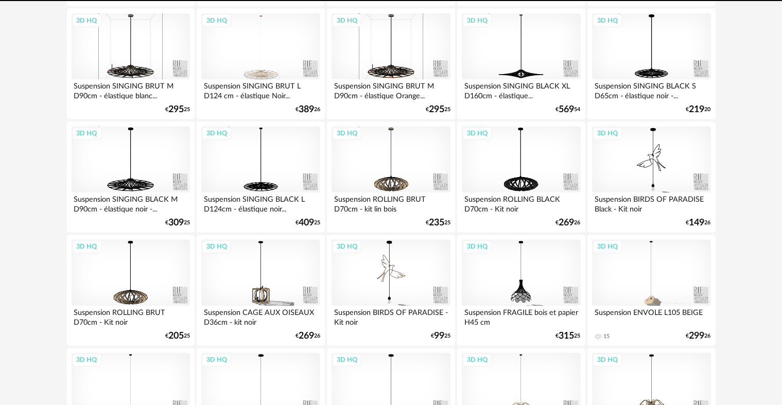
scroll to position [2112, 0]
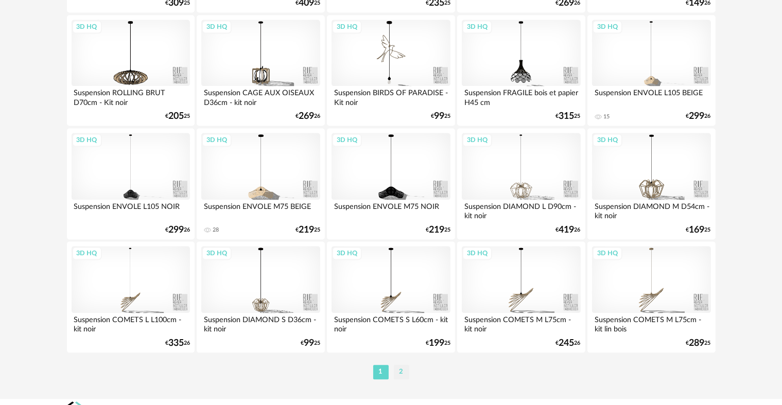
click at [408, 371] on li "2" at bounding box center [401, 372] width 15 height 14
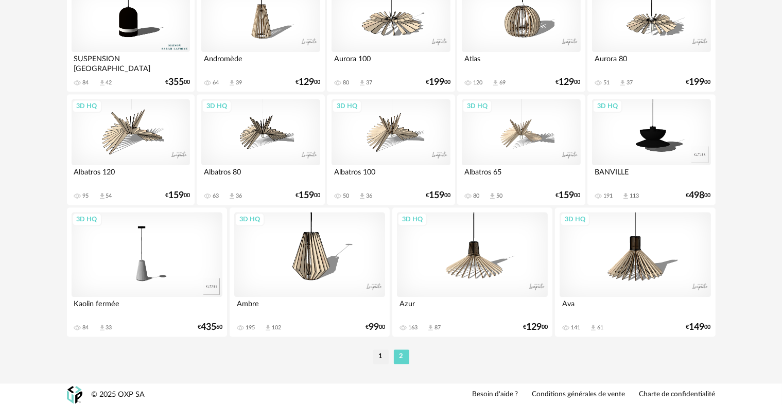
scroll to position [1920, 0]
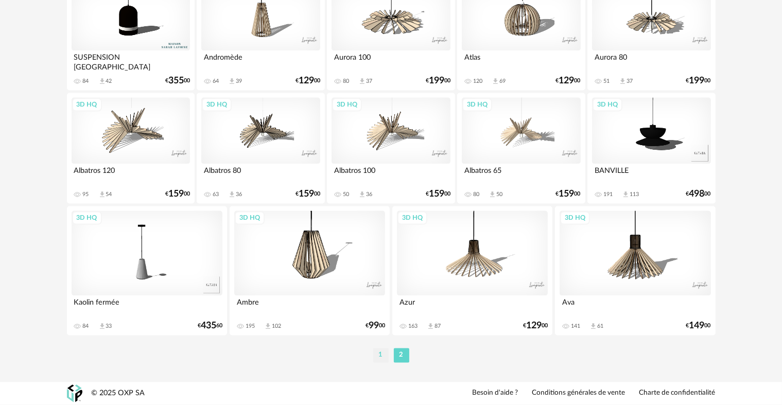
click at [382, 363] on li "1" at bounding box center [380, 356] width 15 height 14
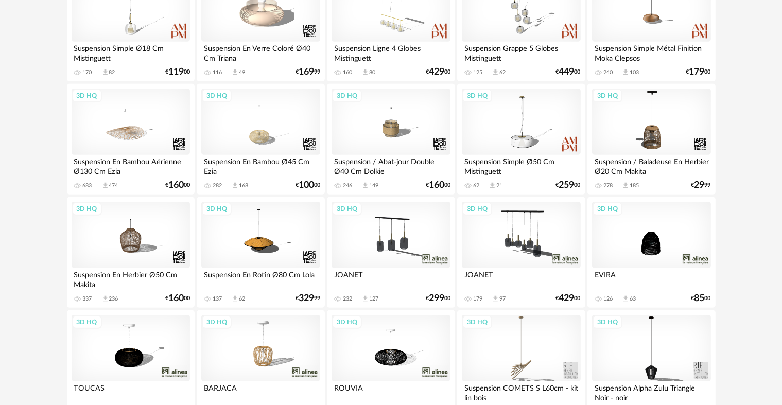
scroll to position [361, 0]
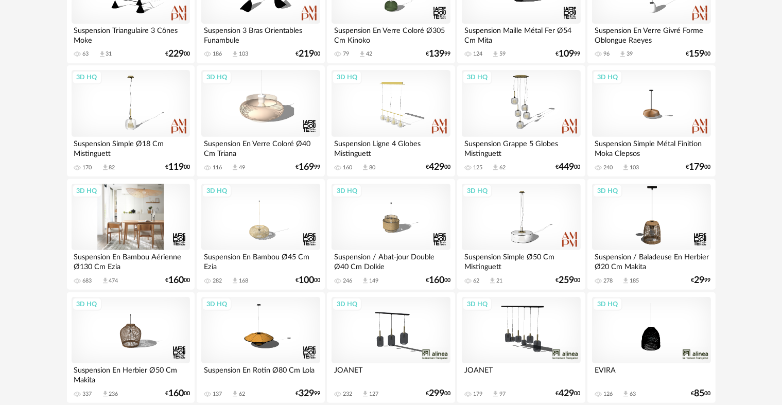
click at [117, 233] on div "3D HQ" at bounding box center [131, 217] width 118 height 67
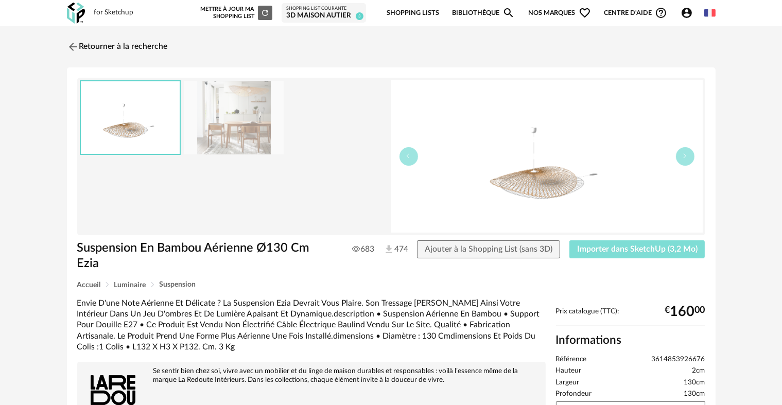
click at [607, 254] on button "Importer dans SketchUp (3,2 Mo)" at bounding box center [638, 250] width 136 height 19
click at [72, 41] on img at bounding box center [71, 46] width 15 height 15
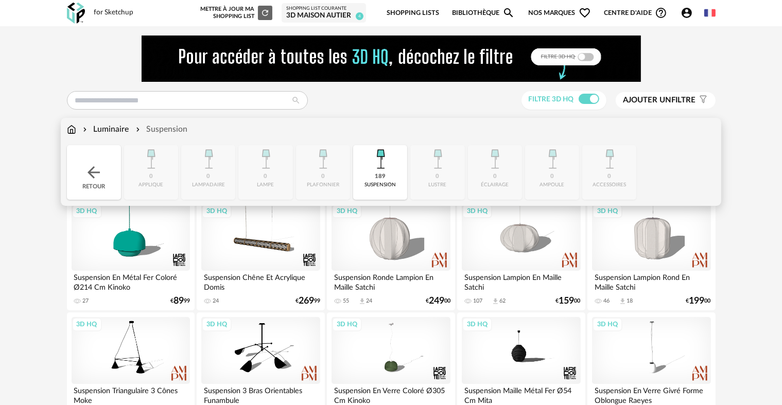
click at [69, 133] on img at bounding box center [71, 130] width 9 height 12
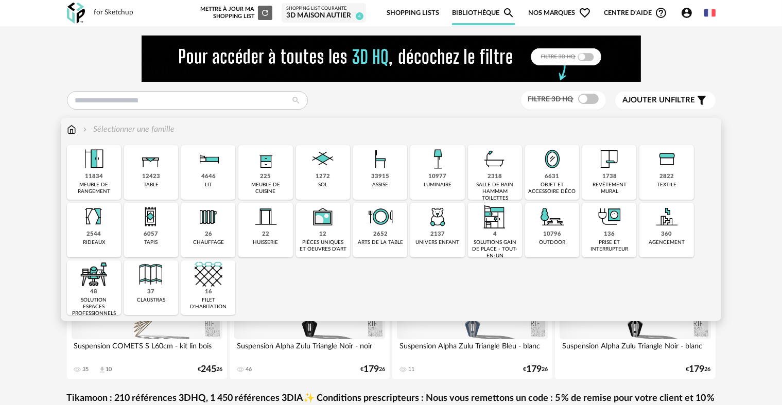
click at [550, 228] on img at bounding box center [553, 217] width 28 height 28
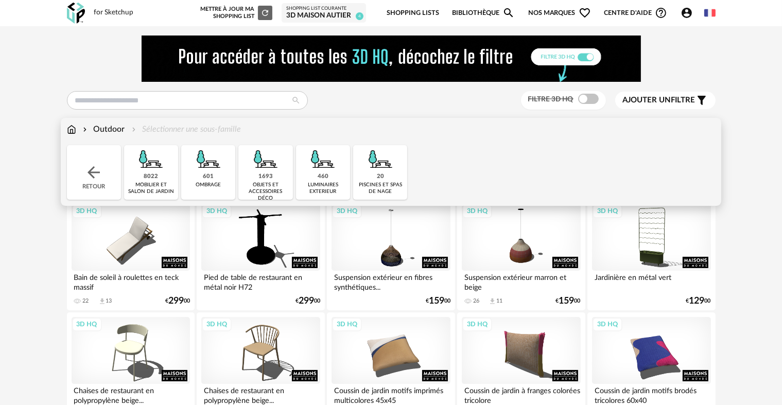
click at [161, 176] on div "8022 mobilier et salon de jardin" at bounding box center [151, 172] width 54 height 55
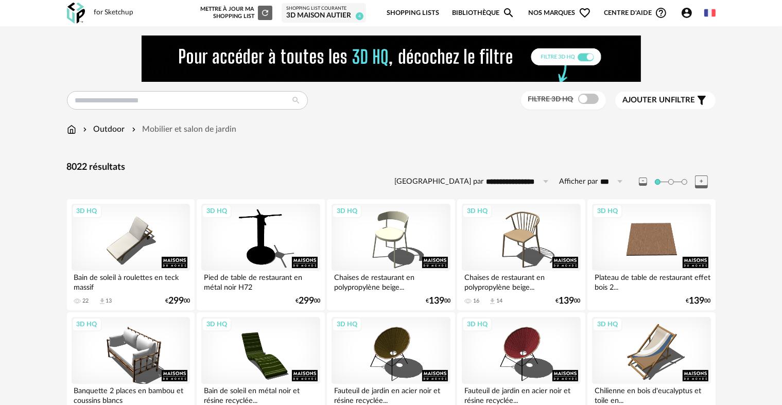
click at [591, 95] on span at bounding box center [588, 99] width 21 height 10
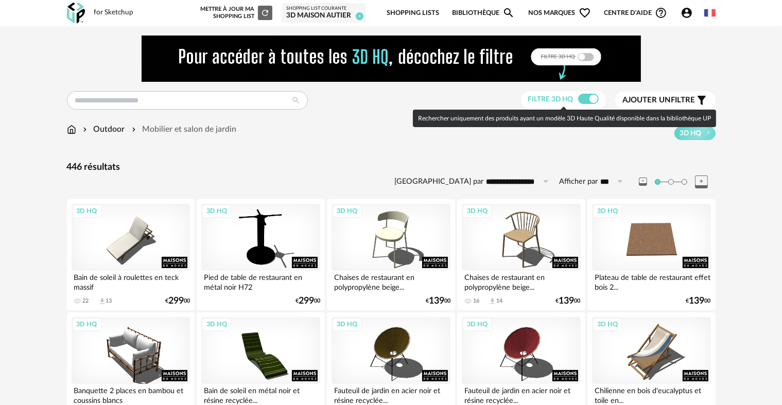
click at [581, 101] on span at bounding box center [588, 99] width 21 height 10
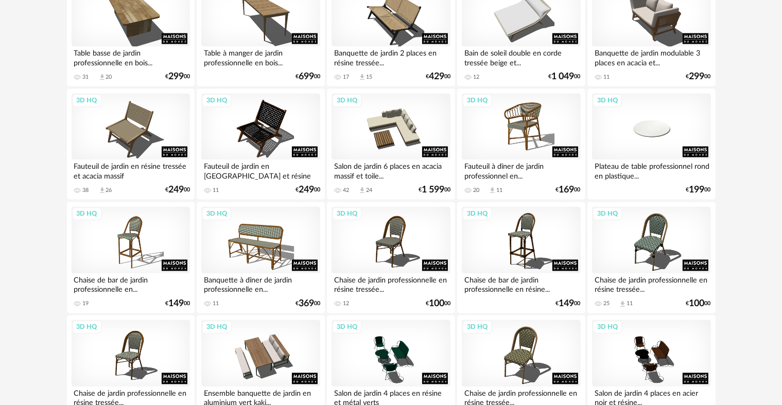
scroll to position [2128, 0]
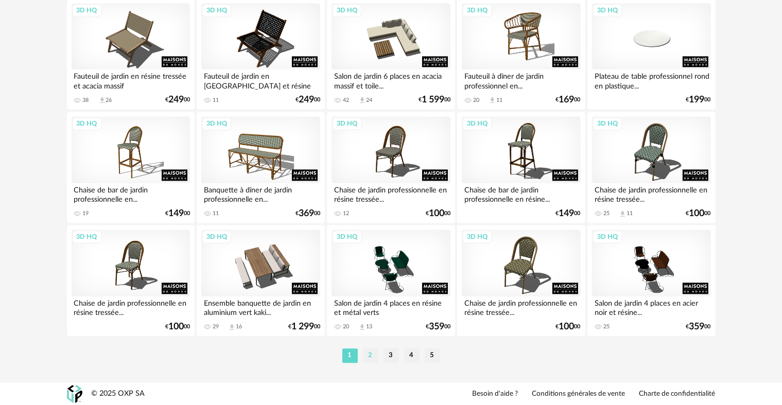
click at [368, 350] on li "2" at bounding box center [370, 356] width 15 height 14
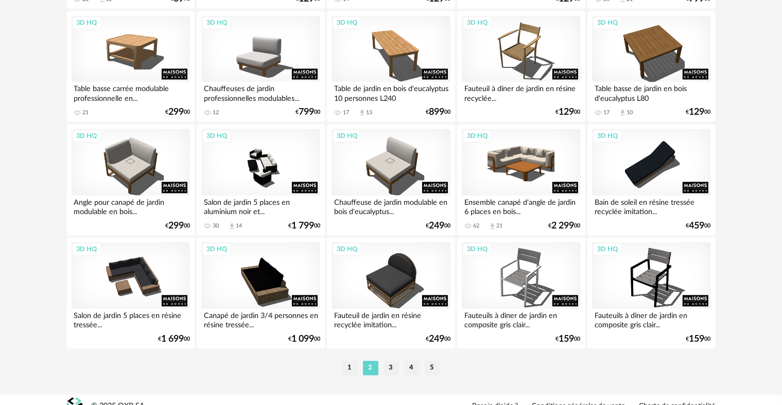
scroll to position [2128, 0]
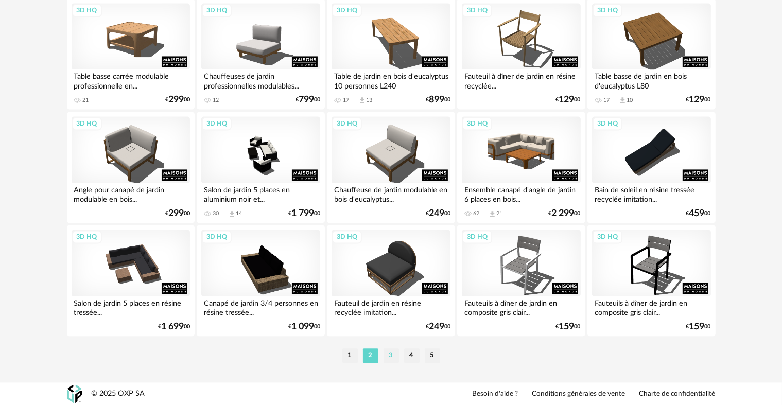
click at [391, 358] on li "3" at bounding box center [391, 356] width 15 height 14
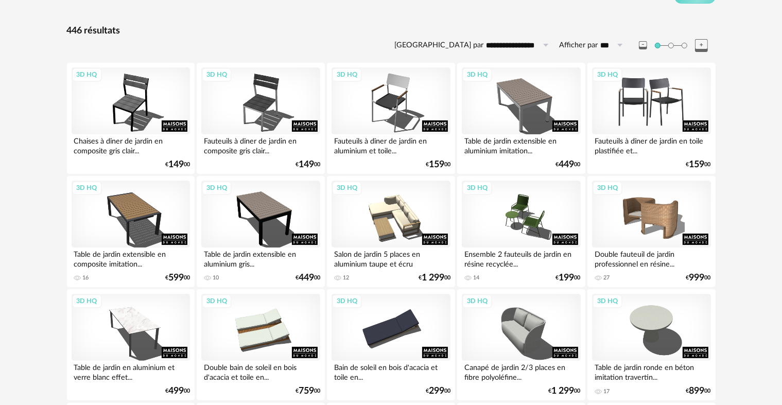
scroll to position [103, 0]
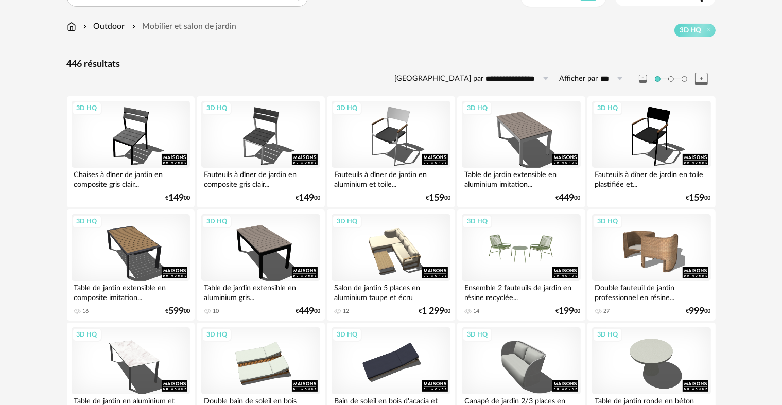
click at [533, 226] on div "3D HQ" at bounding box center [521, 247] width 118 height 67
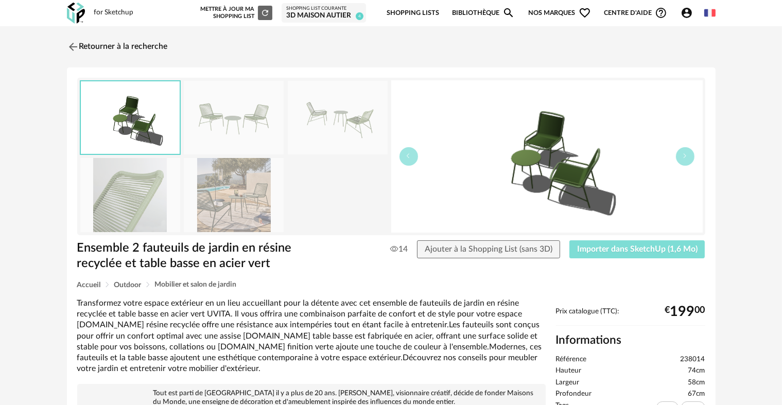
click at [623, 249] on span "Importer dans SketchUp (1,6 Mo)" at bounding box center [637, 249] width 121 height 8
click at [74, 42] on img at bounding box center [71, 46] width 15 height 15
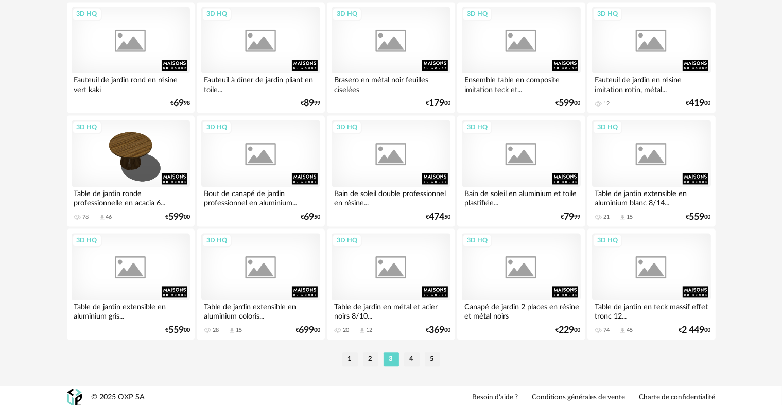
scroll to position [2128, 0]
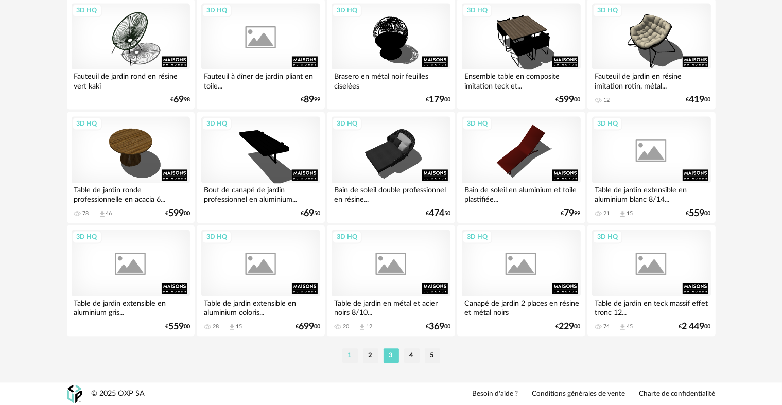
click at [354, 352] on li "1" at bounding box center [350, 356] width 15 height 14
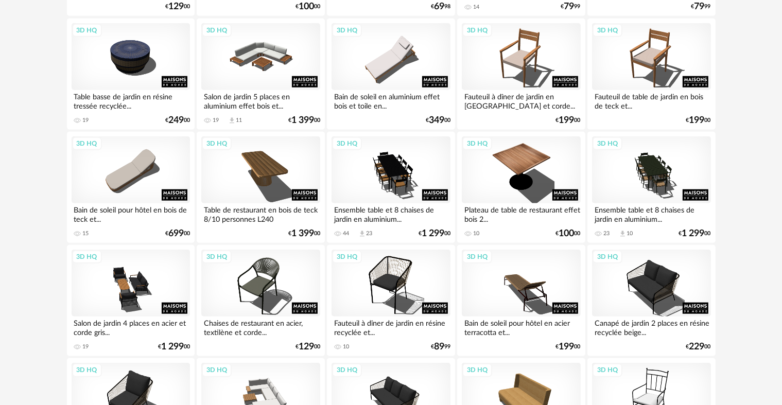
scroll to position [979, 0]
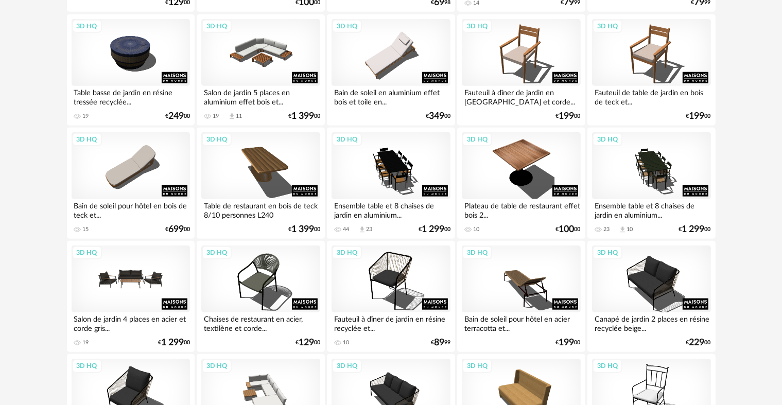
click at [127, 286] on div "3D HQ" at bounding box center [131, 279] width 118 height 67
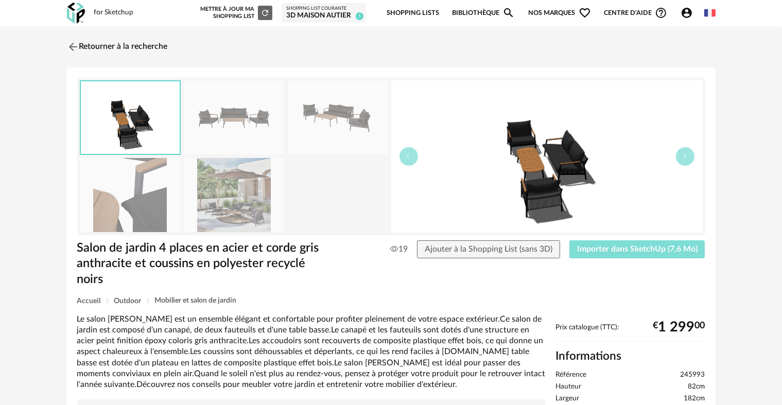
click at [632, 246] on span "Importer dans SketchUp (7,6 Mo)" at bounding box center [637, 249] width 121 height 8
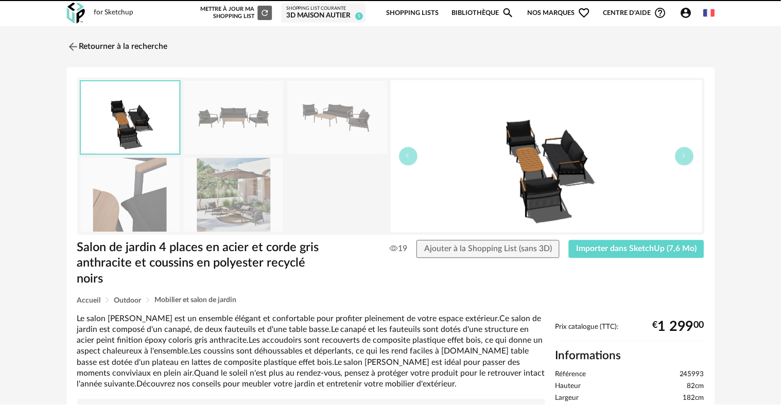
click at [72, 47] on img at bounding box center [73, 47] width 12 height 12
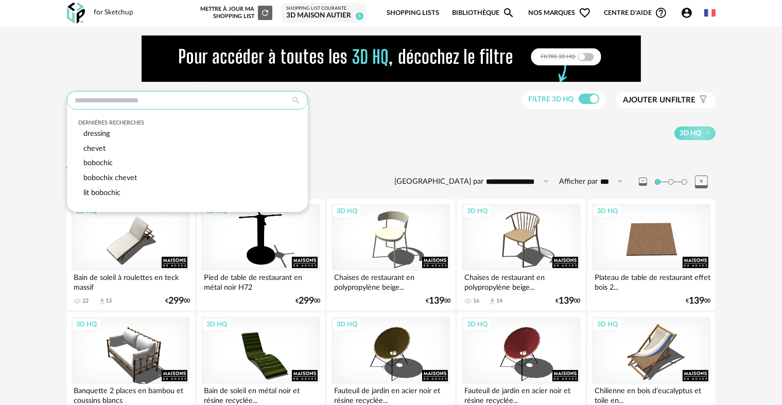
click at [103, 103] on input "text" at bounding box center [187, 100] width 241 height 19
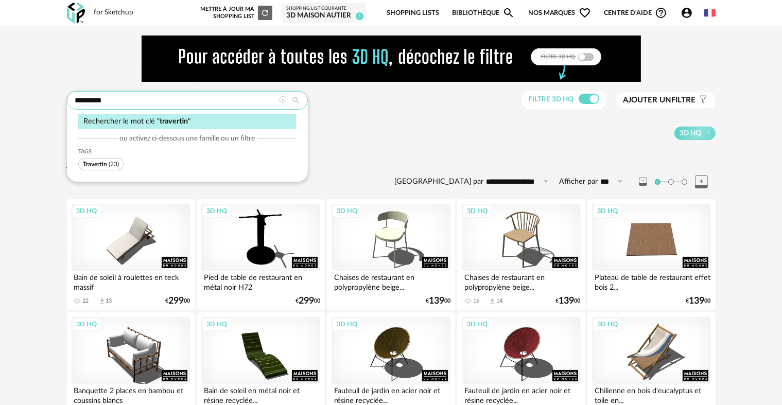
type input "*********"
type input "**********"
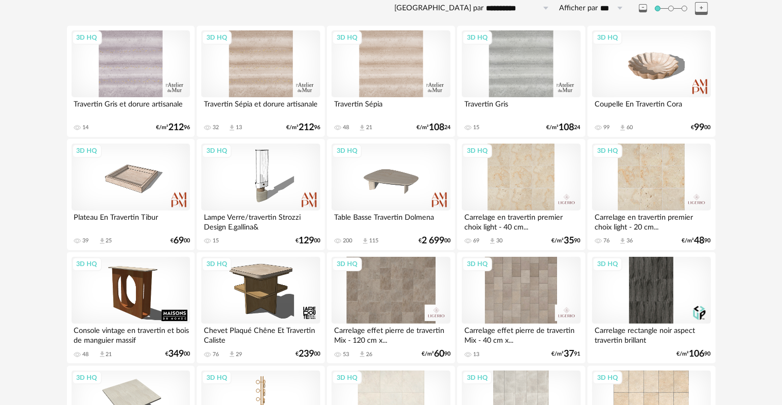
scroll to position [258, 0]
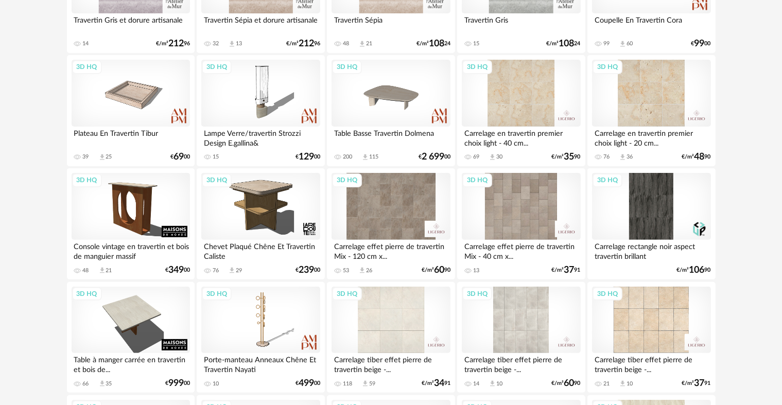
click at [387, 317] on div "3D HQ" at bounding box center [391, 320] width 118 height 67
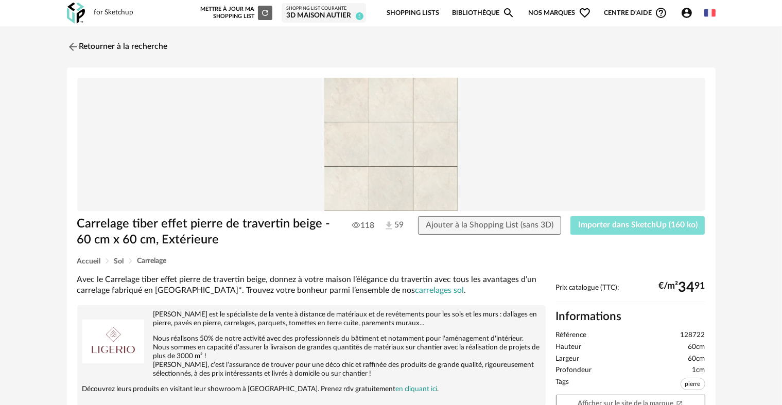
click at [602, 221] on span "Importer dans SketchUp (160 ko)" at bounding box center [637, 225] width 119 height 8
click at [76, 46] on img at bounding box center [71, 46] width 15 height 15
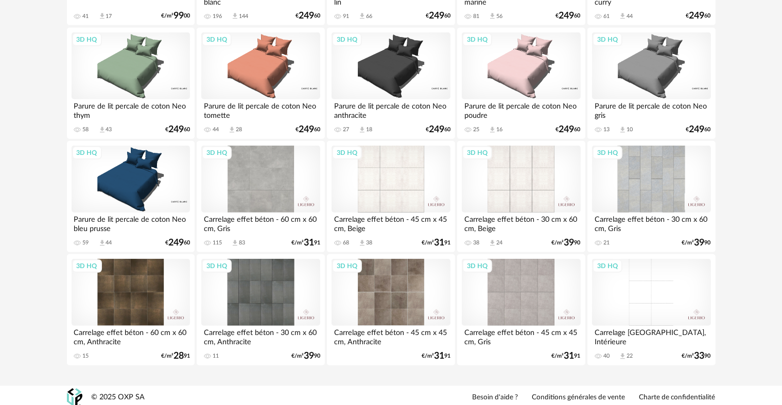
scroll to position [969, 0]
